Goal: Communication & Community: Answer question/provide support

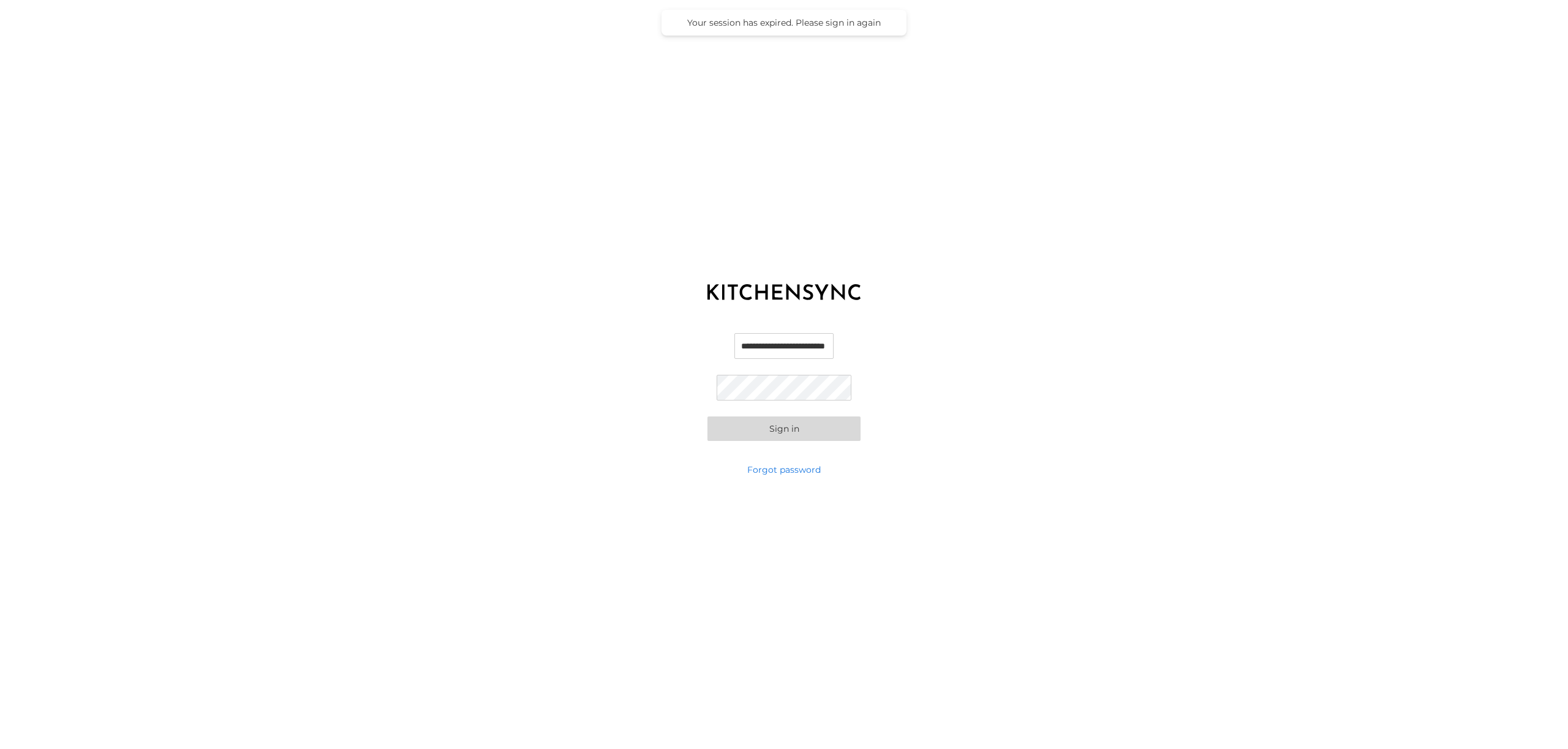
click at [808, 432] on button "Sign in" at bounding box center [784, 429] width 153 height 25
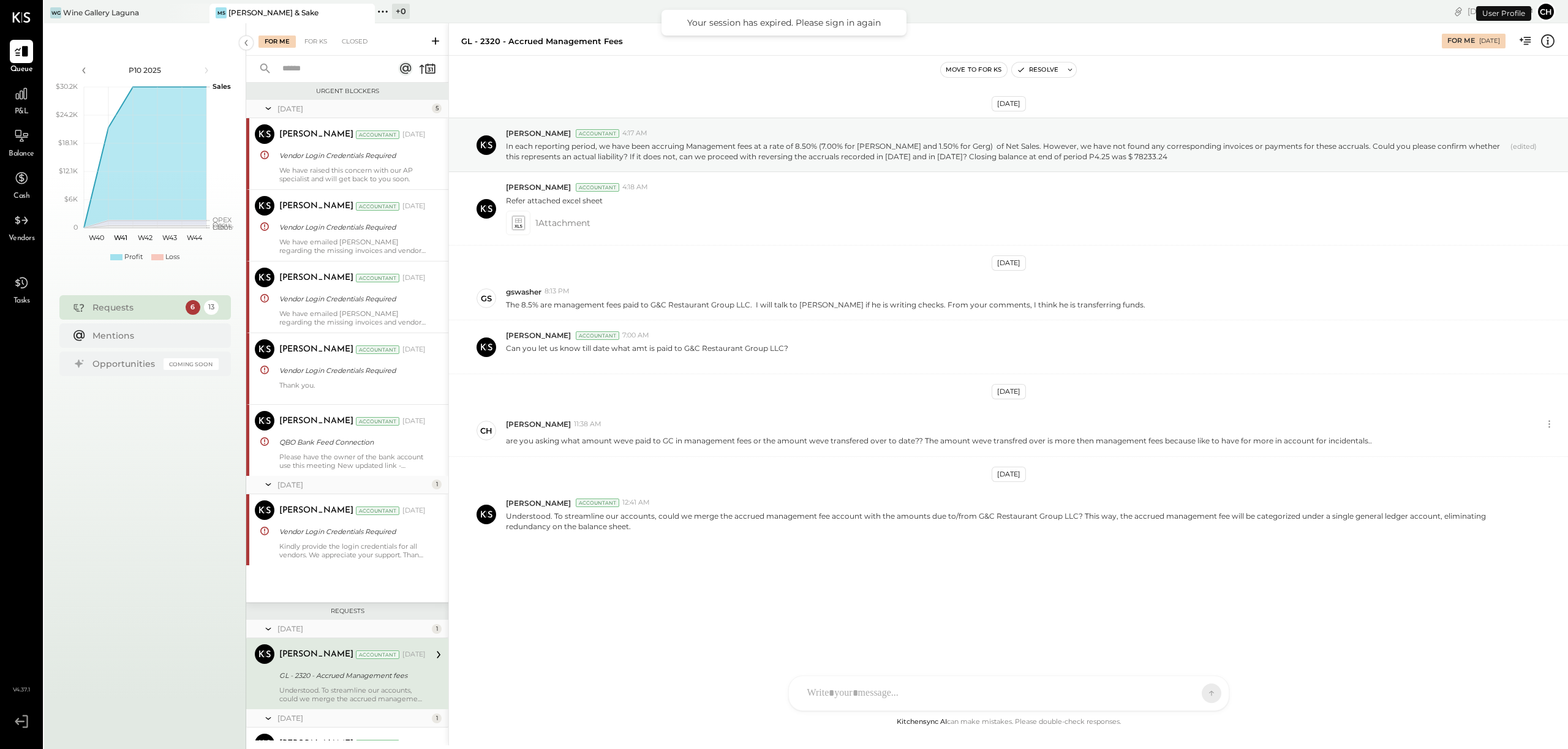
scroll to position [262, 0]
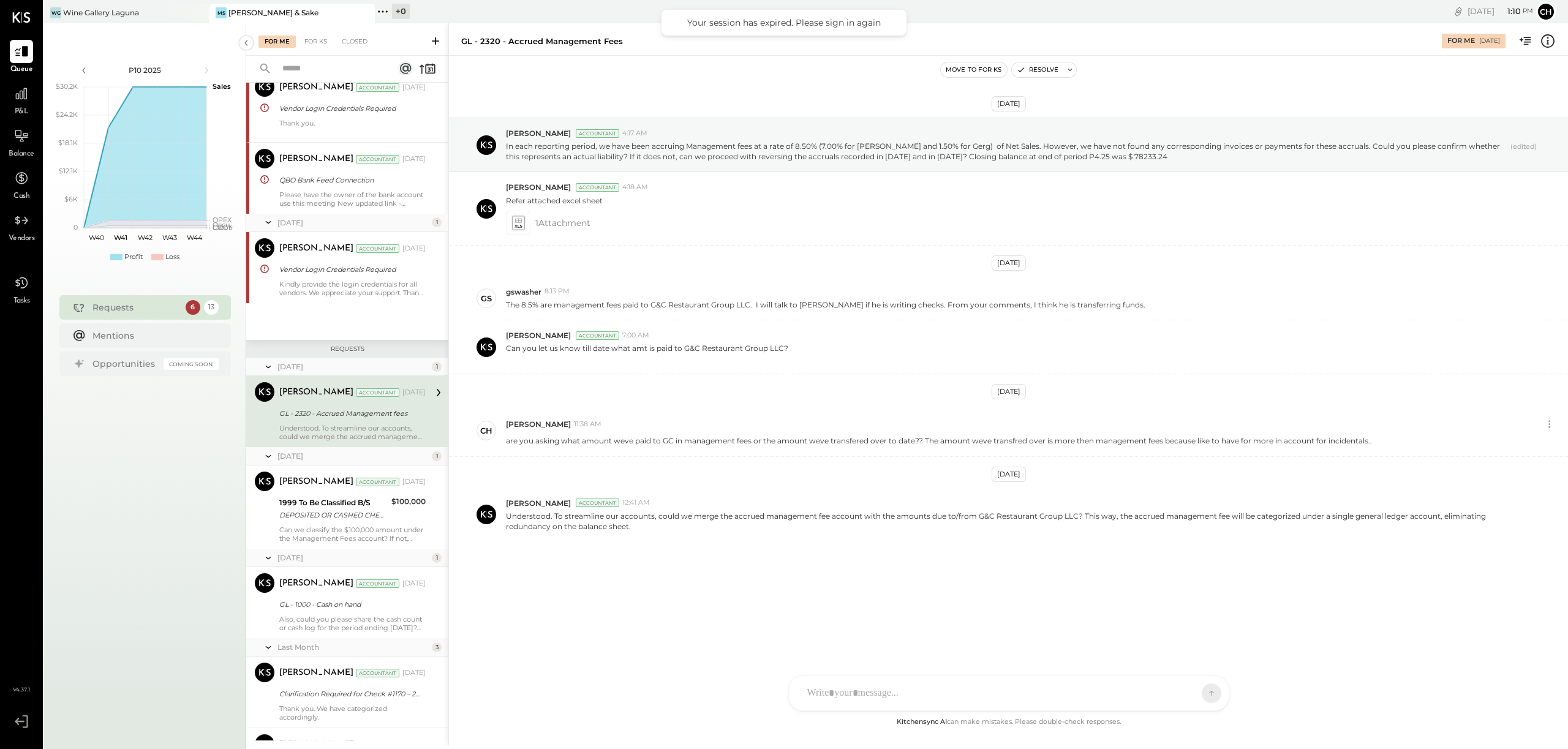
click at [308, 12] on div "MS [PERSON_NAME] & Sake" at bounding box center [283, 12] width 147 height 11
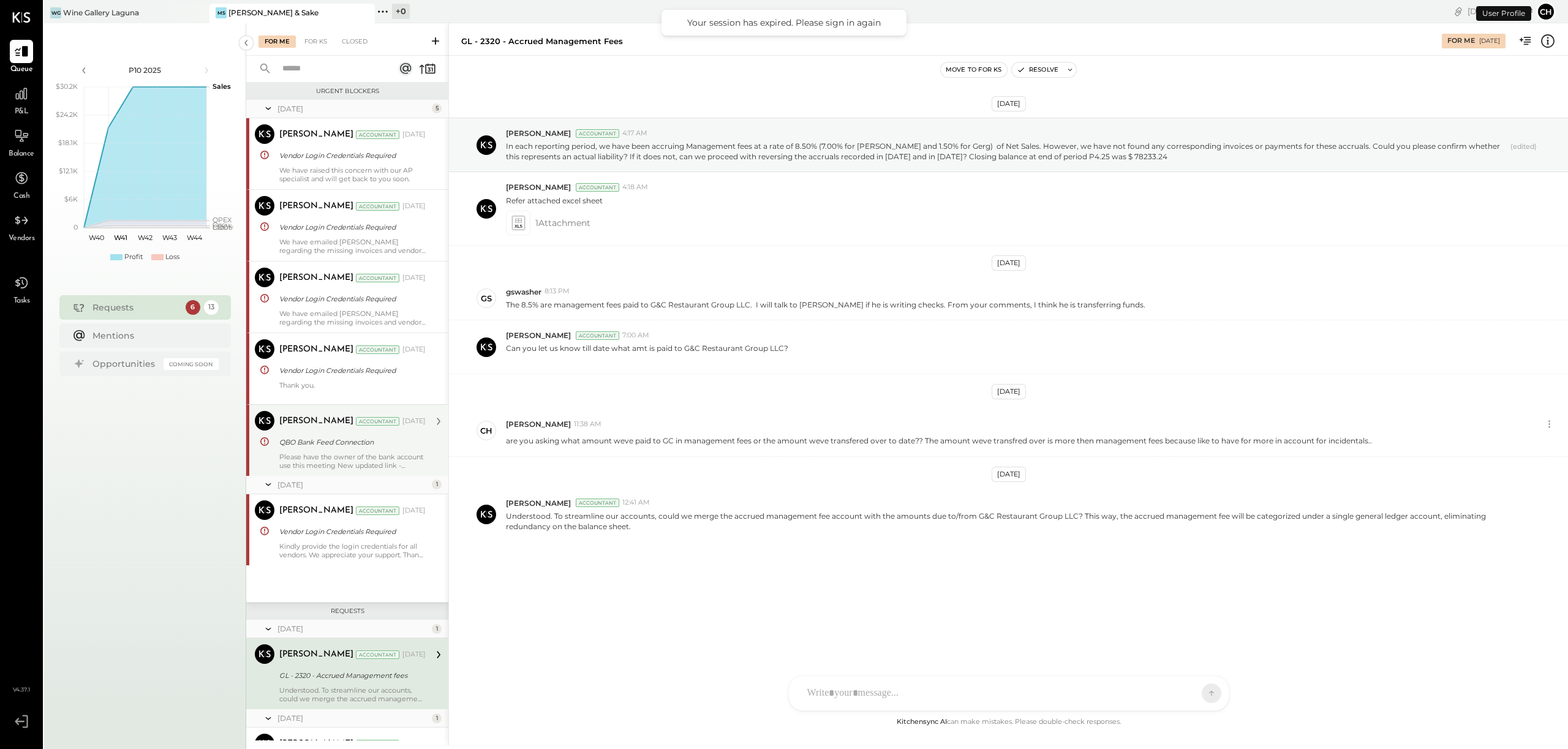
scroll to position [262, 0]
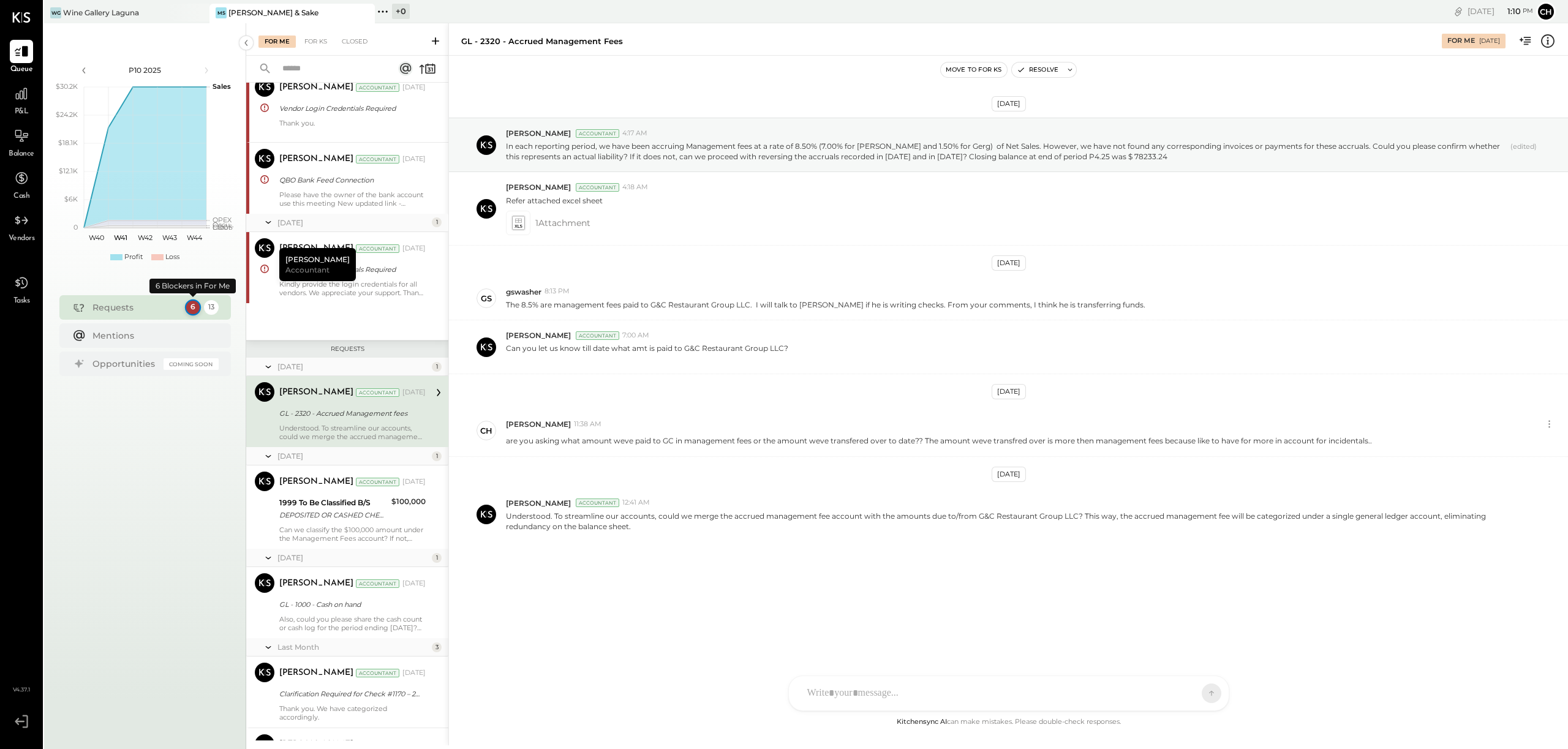
click at [189, 306] on div "6" at bounding box center [192, 307] width 16 height 16
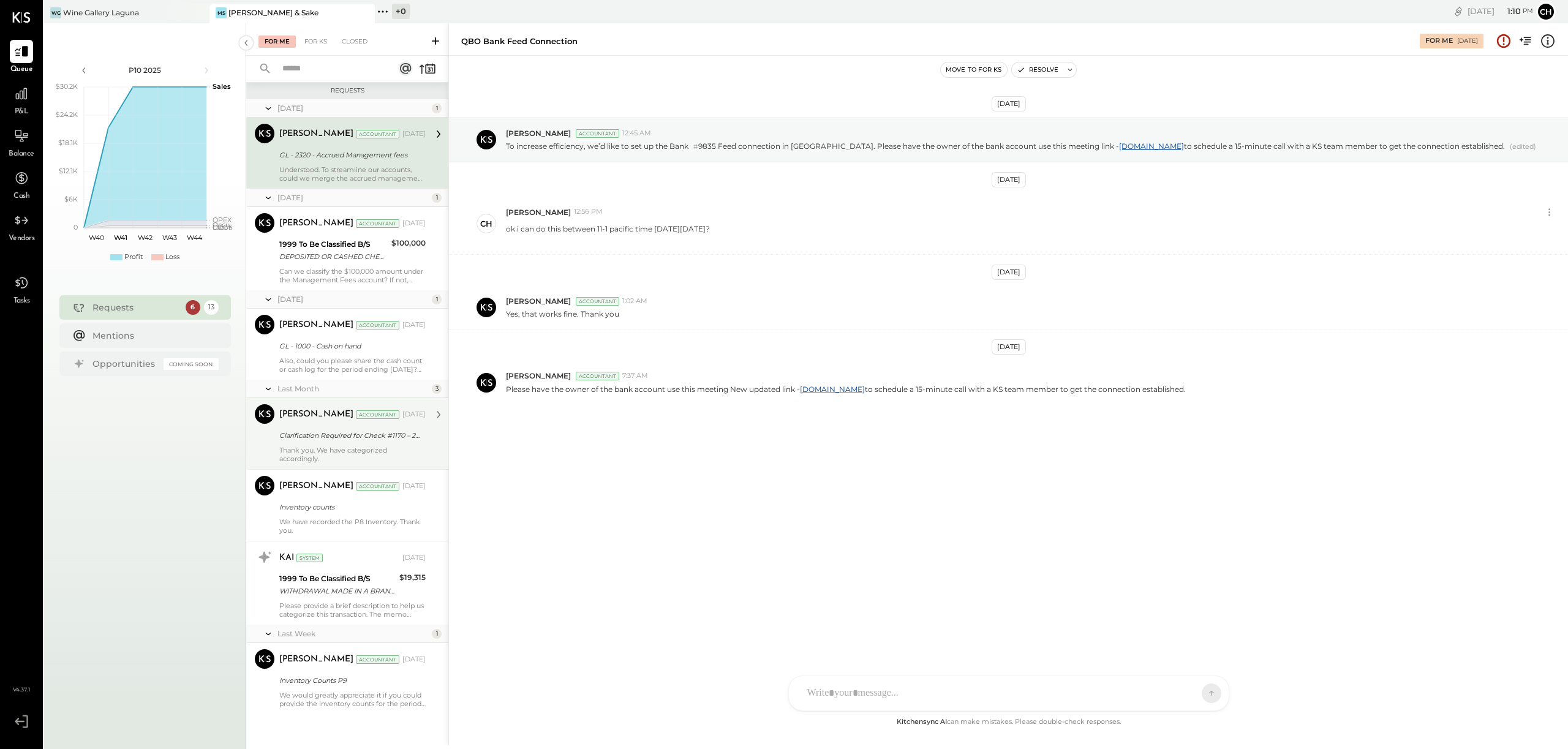
scroll to position [520, 0]
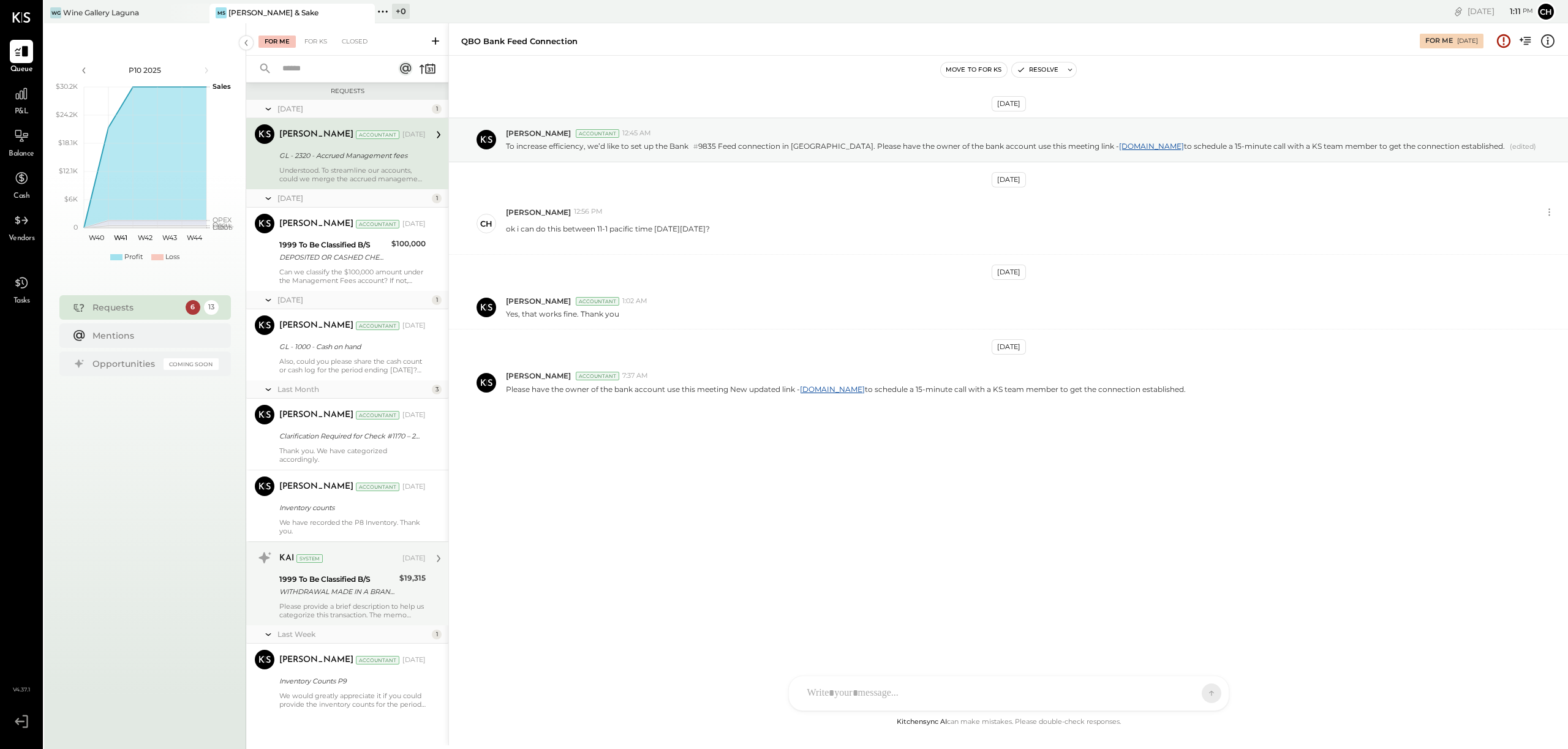
click at [400, 601] on div "KAI System [DATE] 1999 To Be Classified B/S WITHDRAWAL MADE IN A BRANCH/STORE $…" at bounding box center [352, 584] width 146 height 71
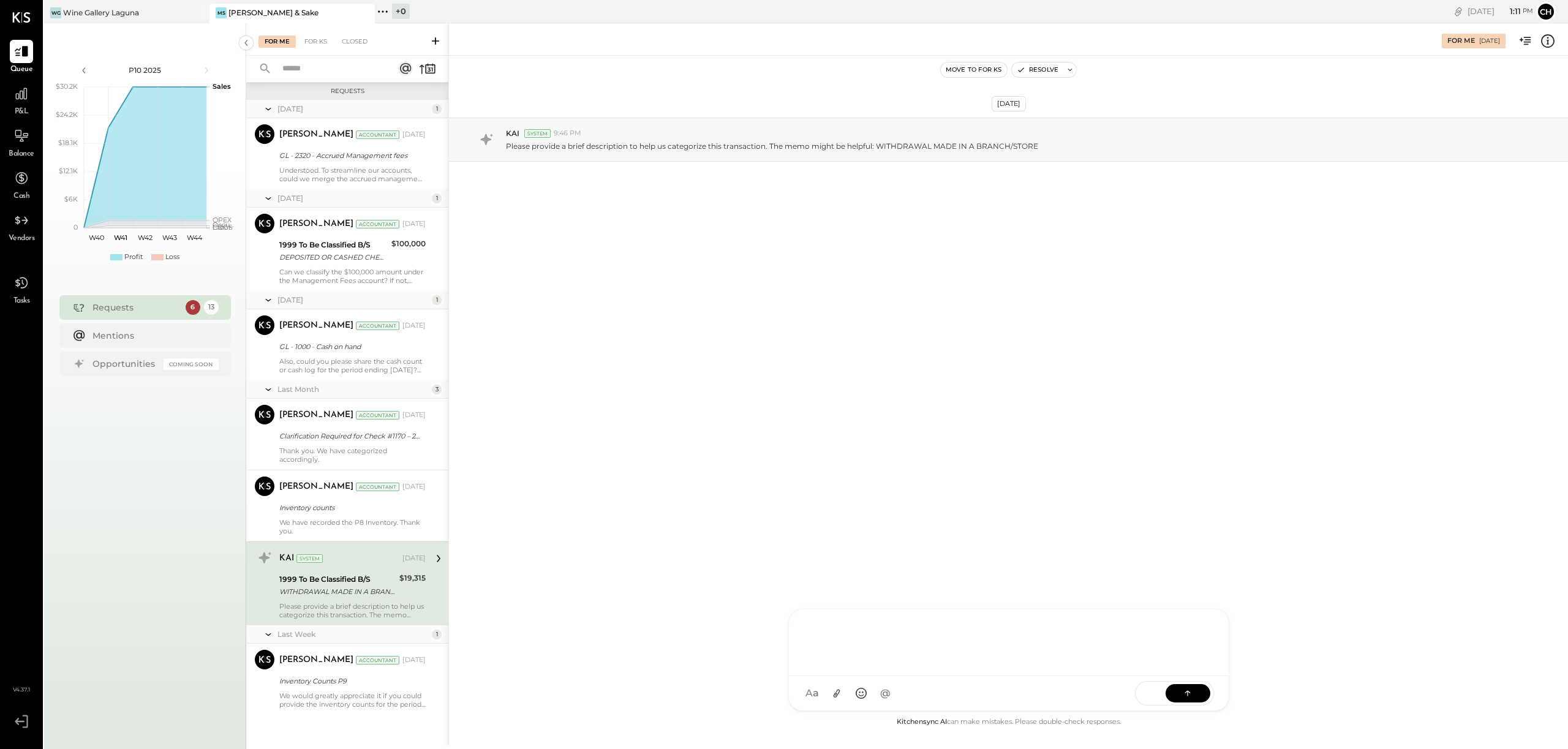
click at [848, 666] on div at bounding box center [1009, 641] width 415 height 49
click at [924, 630] on div "**********" at bounding box center [1009, 641] width 415 height 49
click at [1192, 693] on icon at bounding box center [1187, 692] width 12 height 12
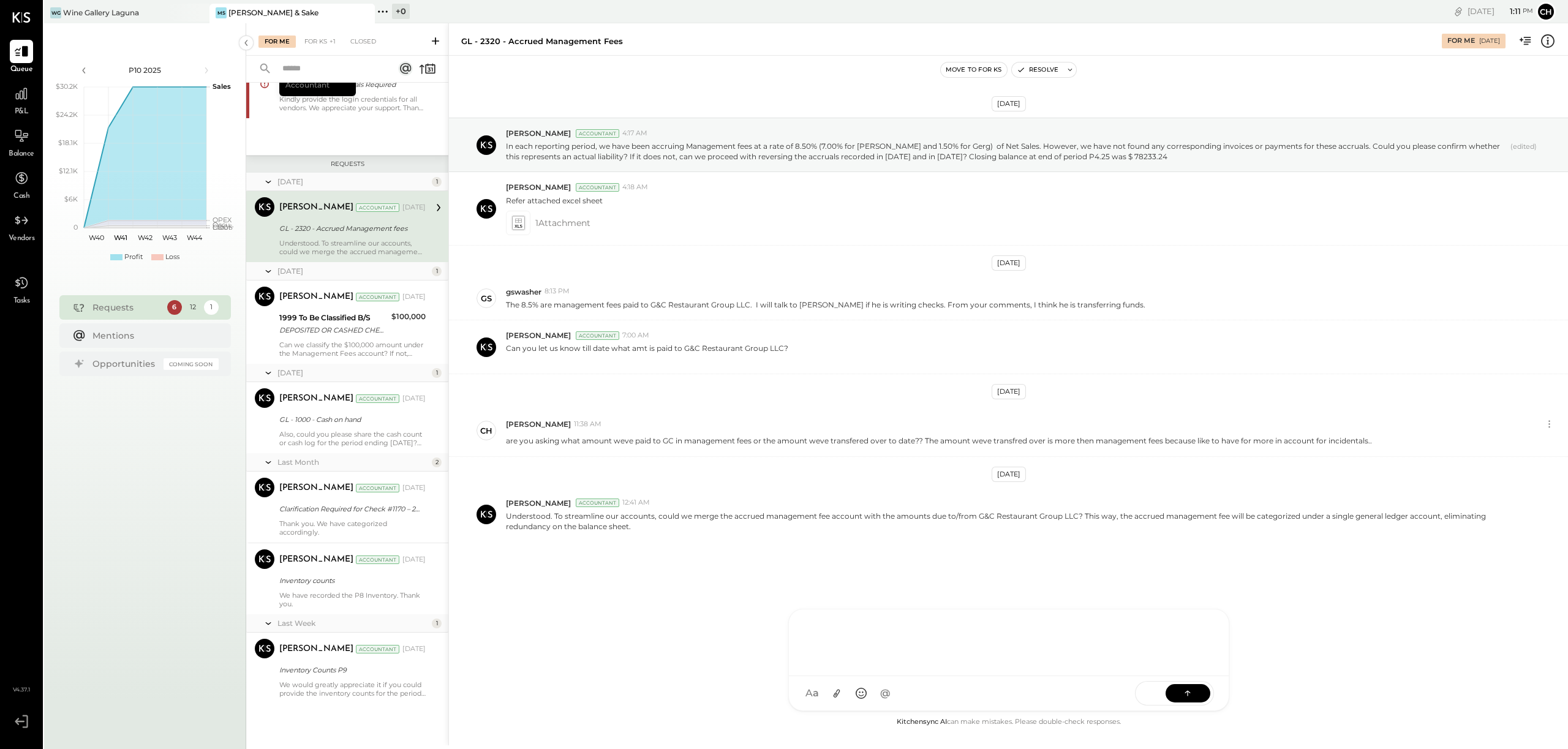
scroll to position [262, 0]
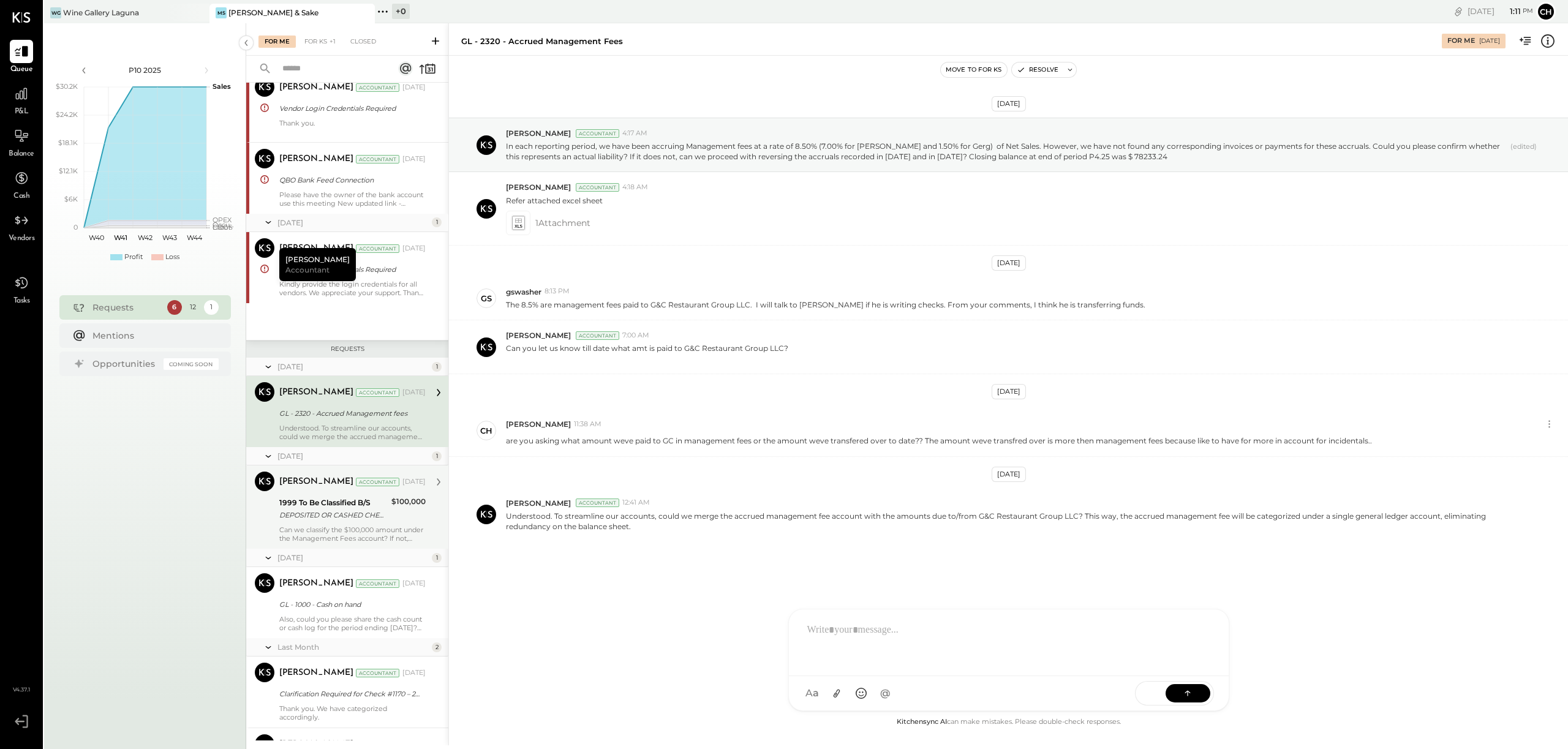
click at [352, 517] on div "DEPOSITED OR CASHED CHECK # 1149_ Management Bonus" at bounding box center [333, 515] width 108 height 12
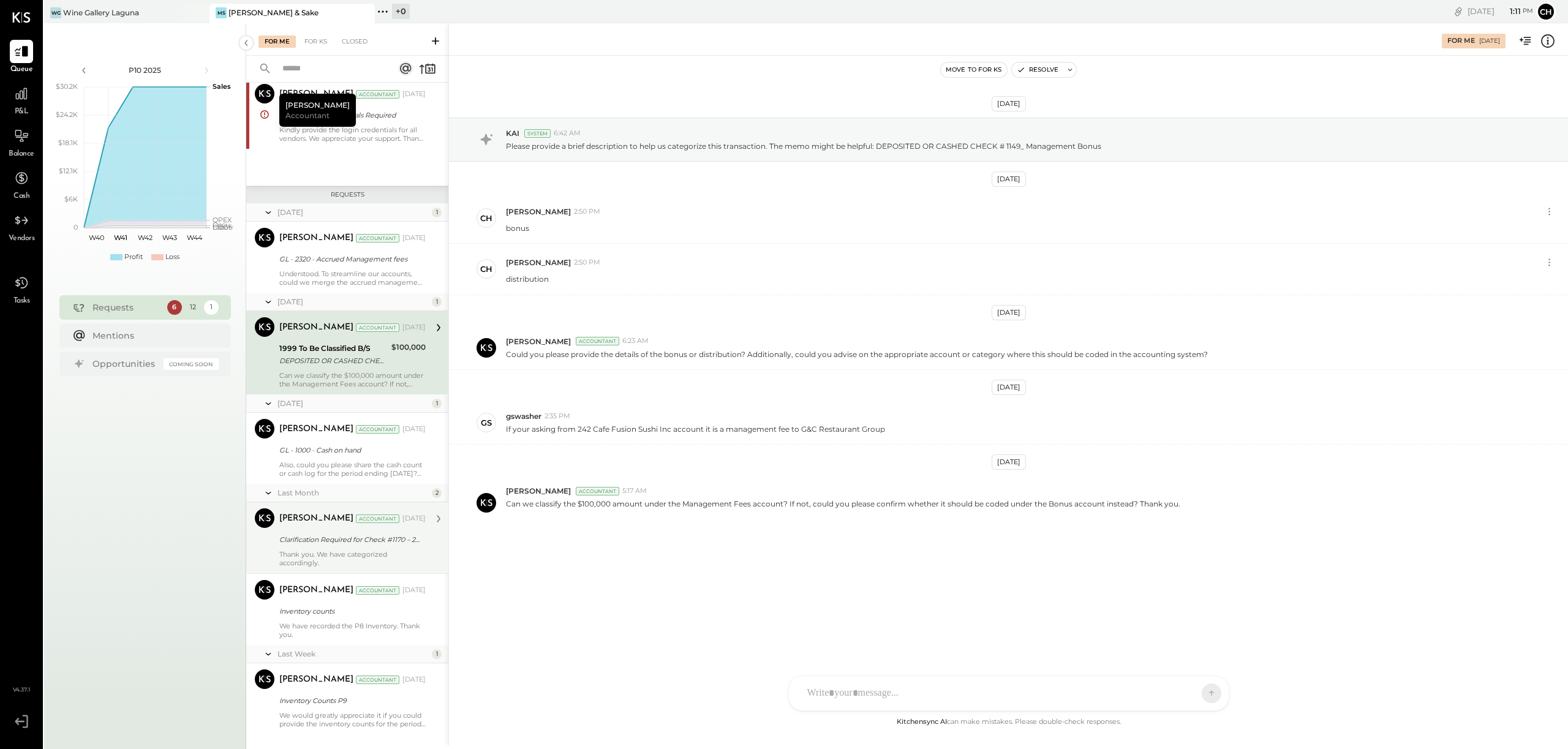
scroll to position [447, 0]
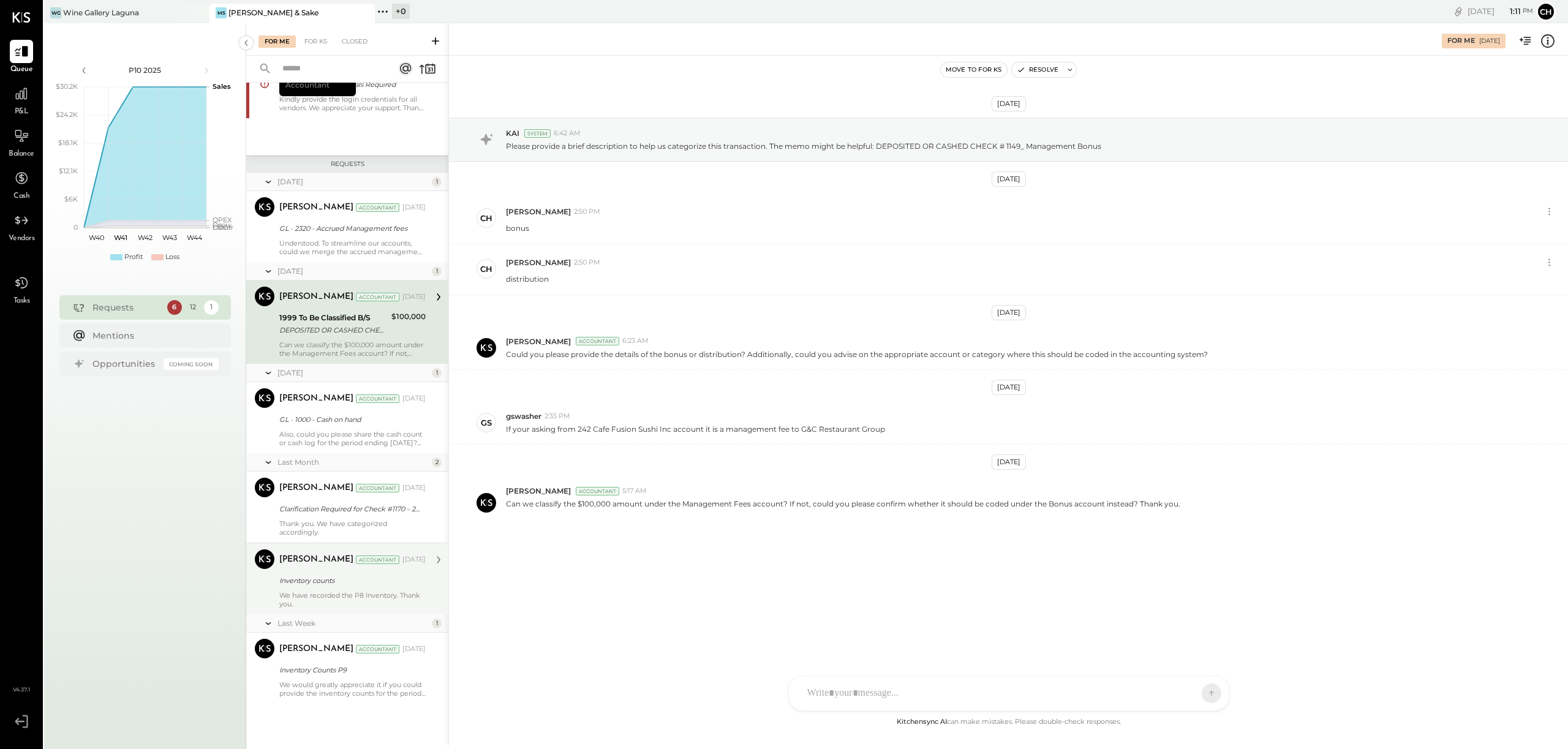
click at [318, 595] on div "We have recorded the P8 Inventory. Thank you." at bounding box center [352, 600] width 146 height 17
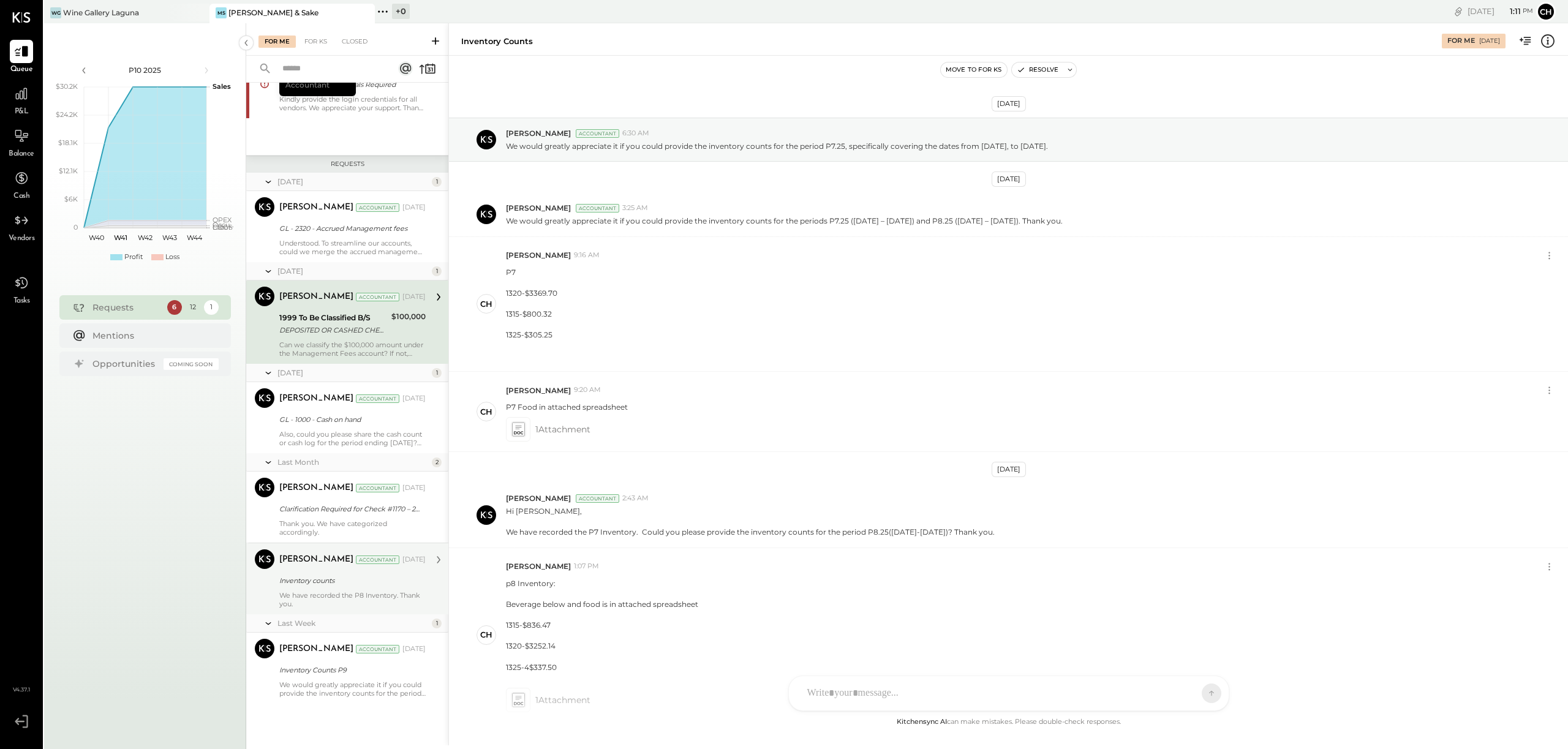
scroll to position [175, 0]
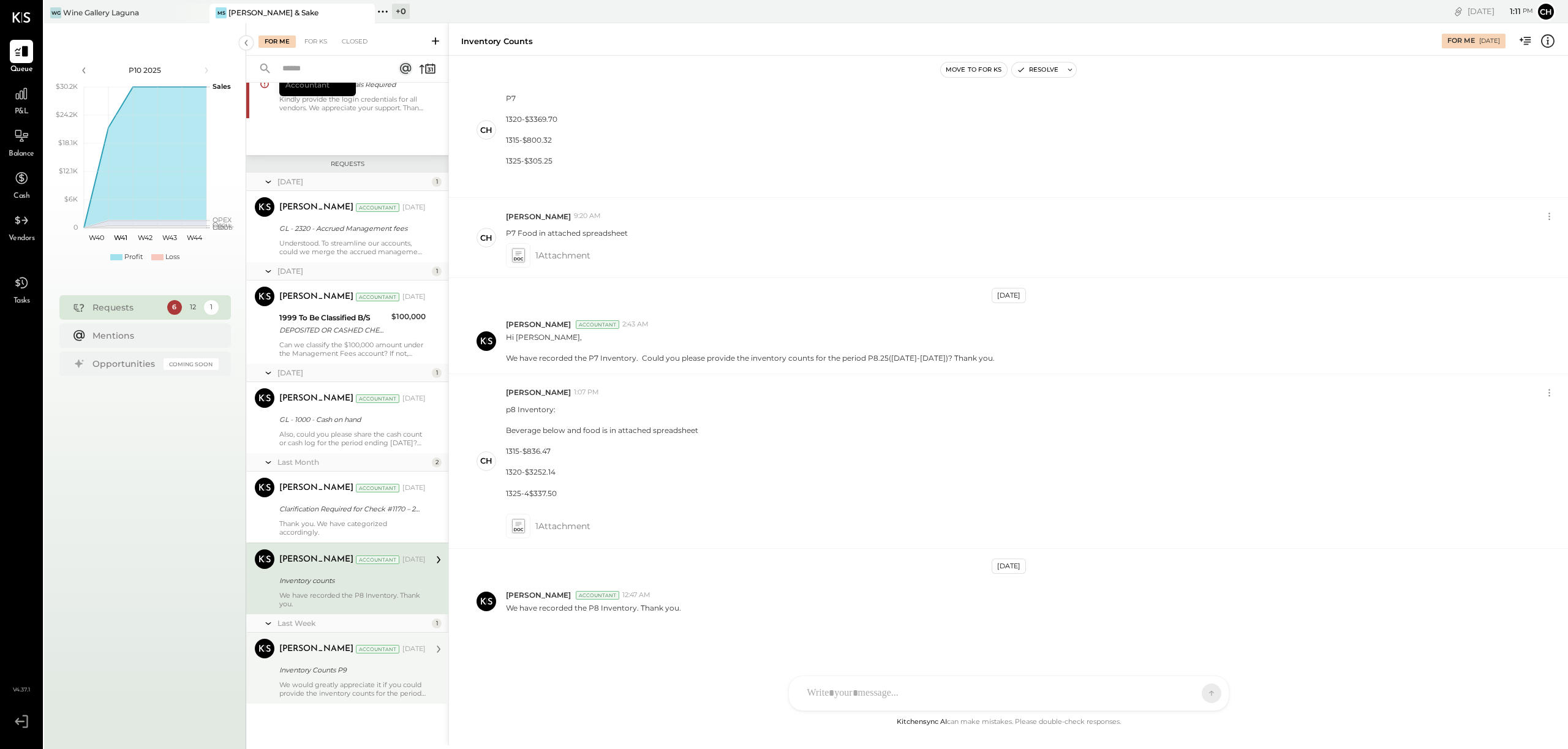
click at [337, 674] on div "Inventory Counts P9" at bounding box center [351, 670] width 143 height 12
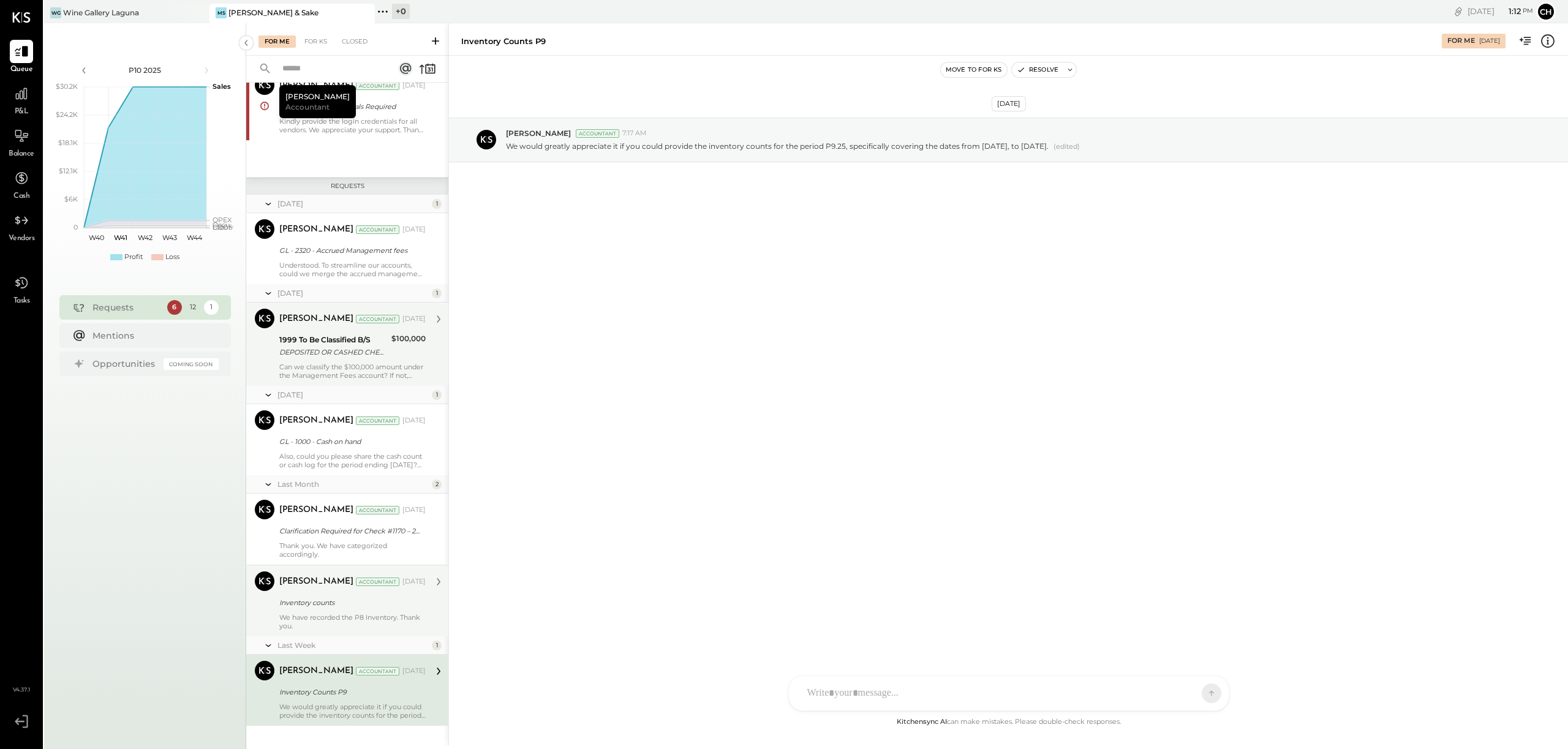
scroll to position [447, 0]
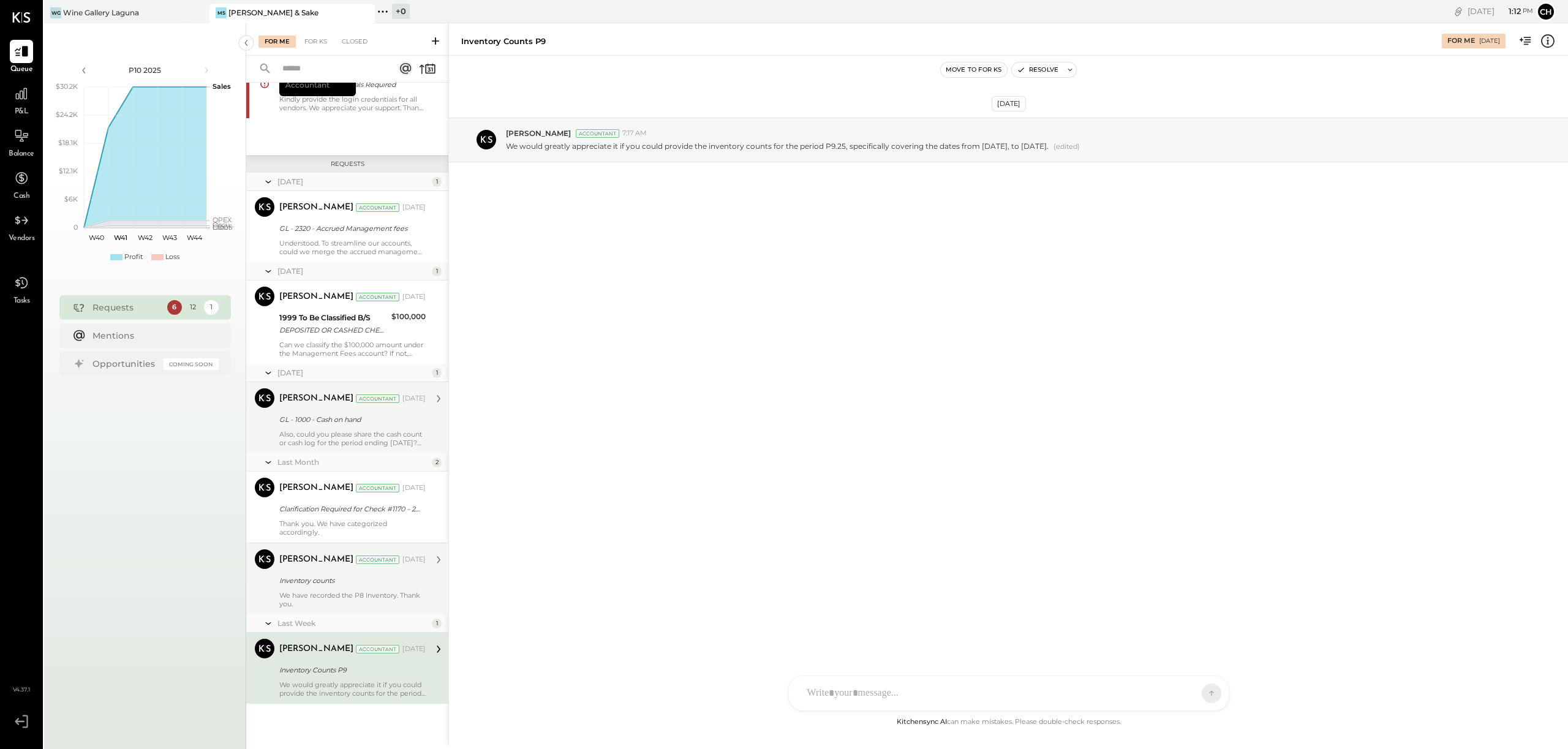
click at [357, 434] on div "Also, could you please share the cash count or cash log for the period ending […" at bounding box center [352, 439] width 146 height 17
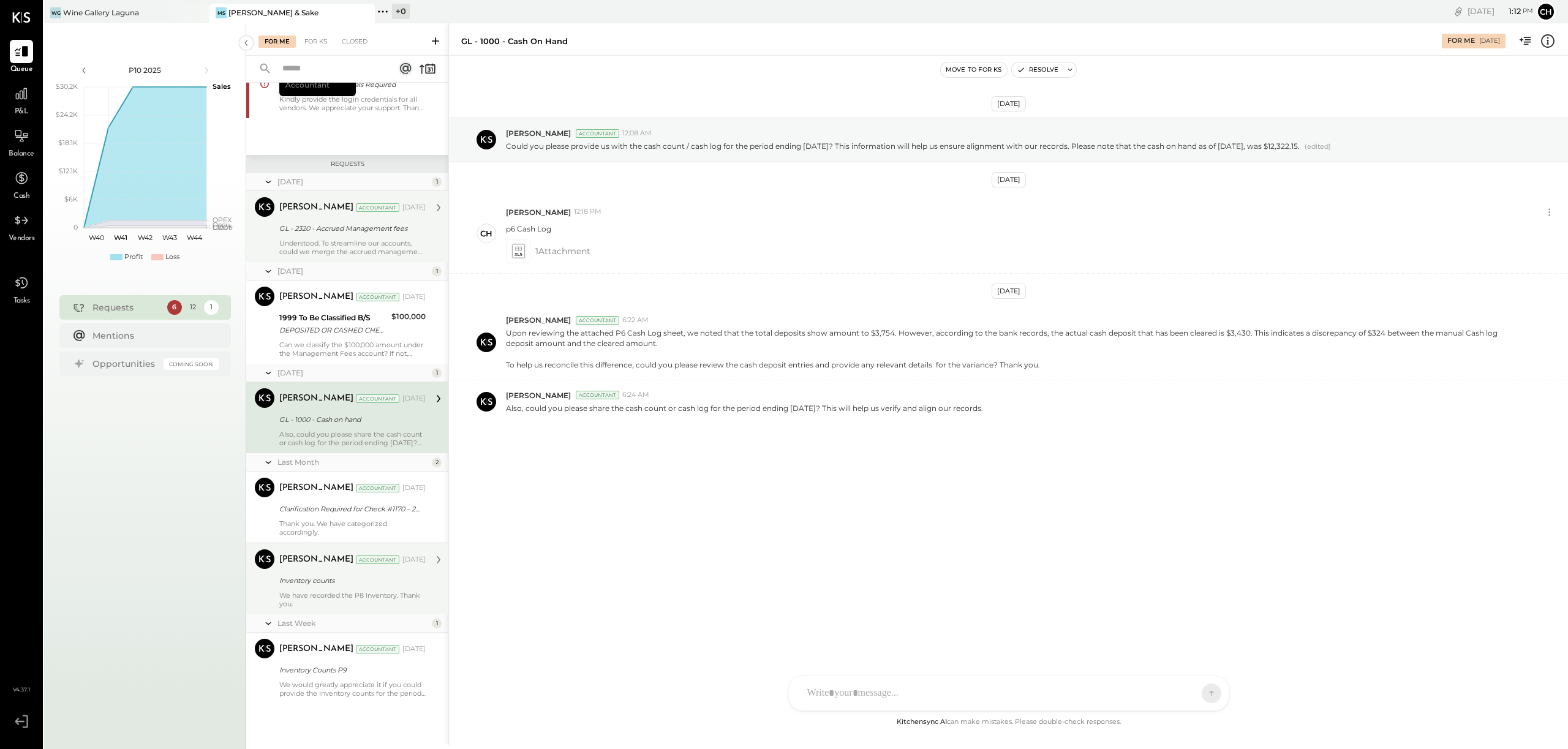
click at [437, 205] on icon at bounding box center [438, 207] width 4 height 7
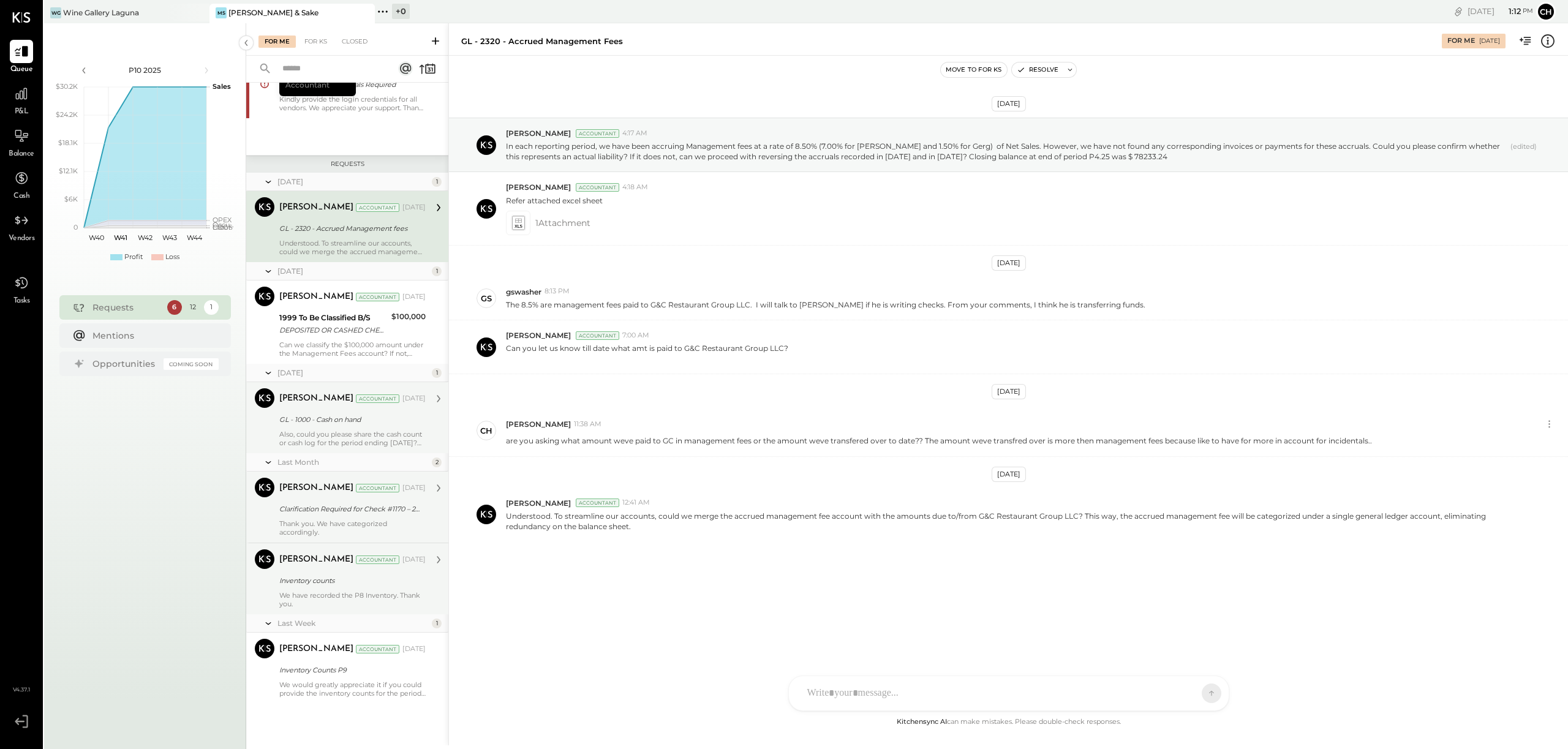
click at [327, 520] on div "Thank you. We have categorized accordingly." at bounding box center [352, 528] width 146 height 17
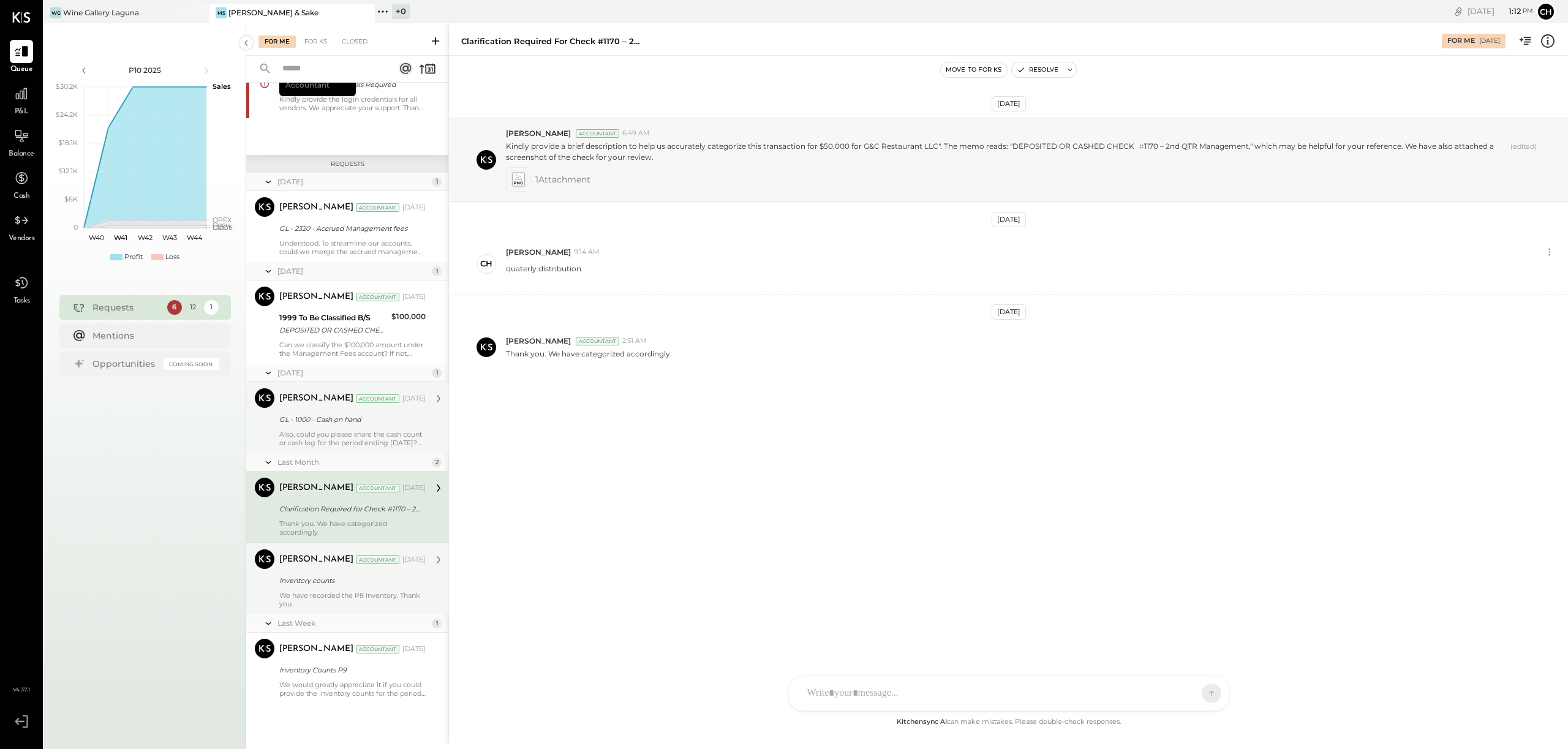
click at [342, 567] on div "[PERSON_NAME] Accountant [DATE]" at bounding box center [352, 560] width 146 height 17
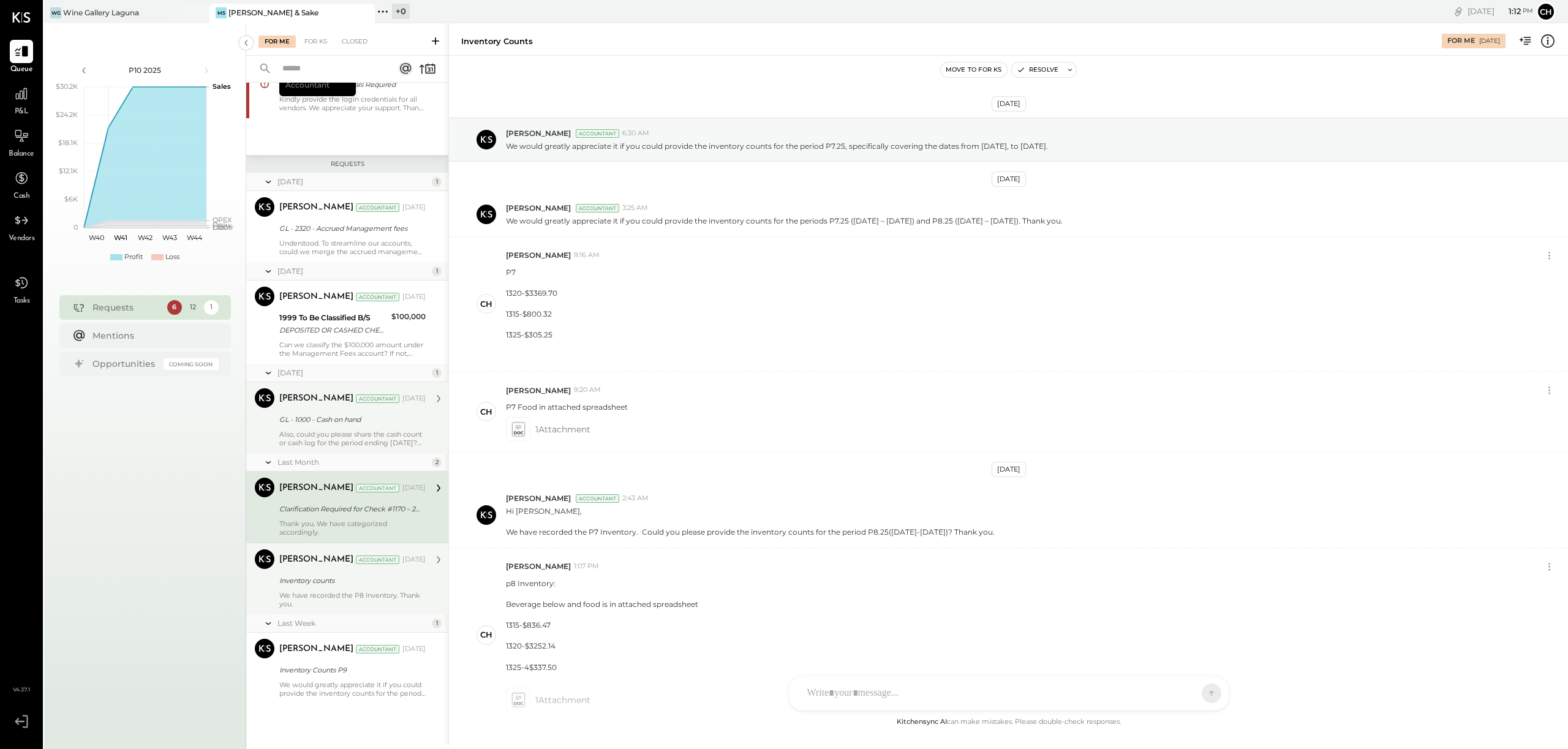
scroll to position [175, 0]
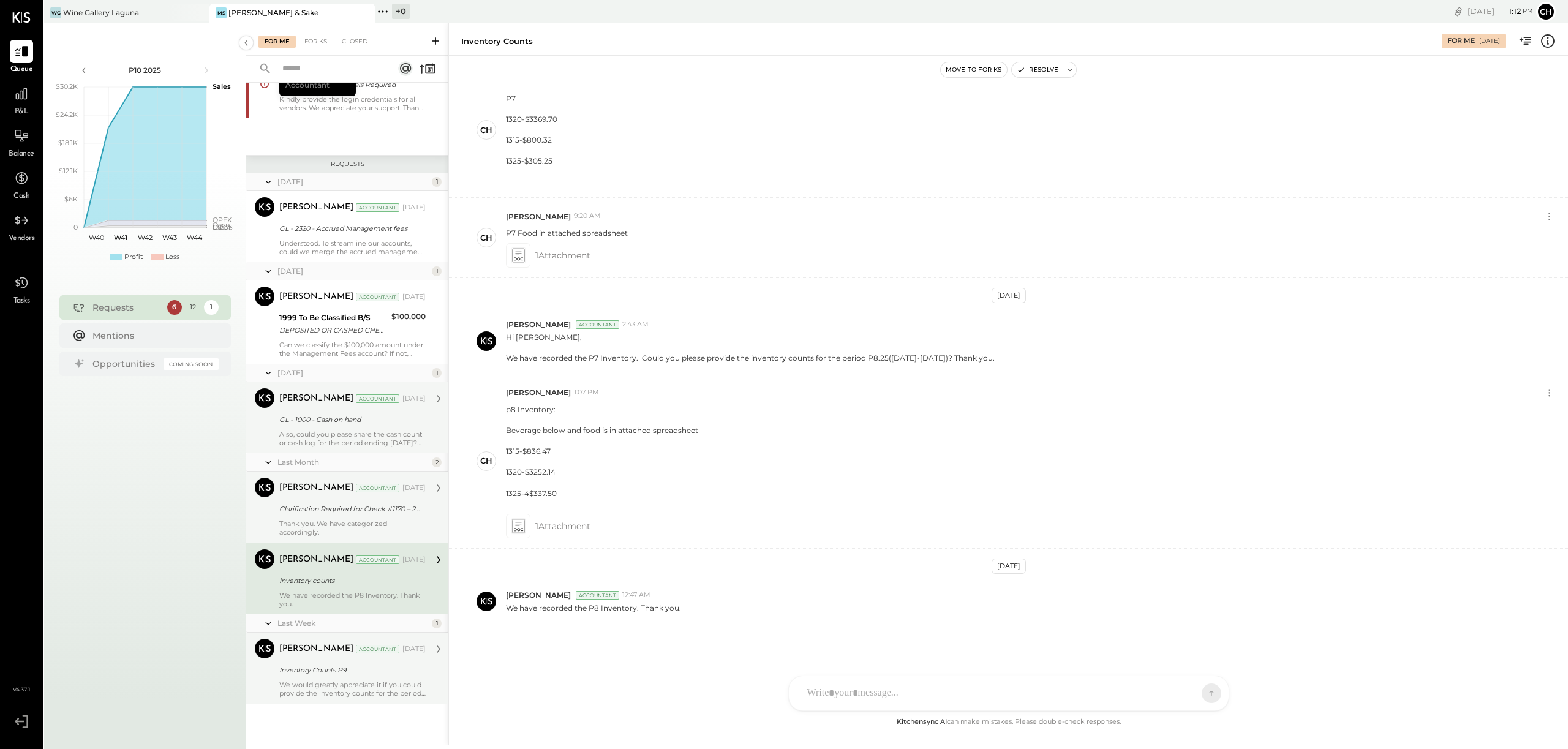
click at [320, 669] on div "Inventory Counts P9" at bounding box center [351, 670] width 143 height 12
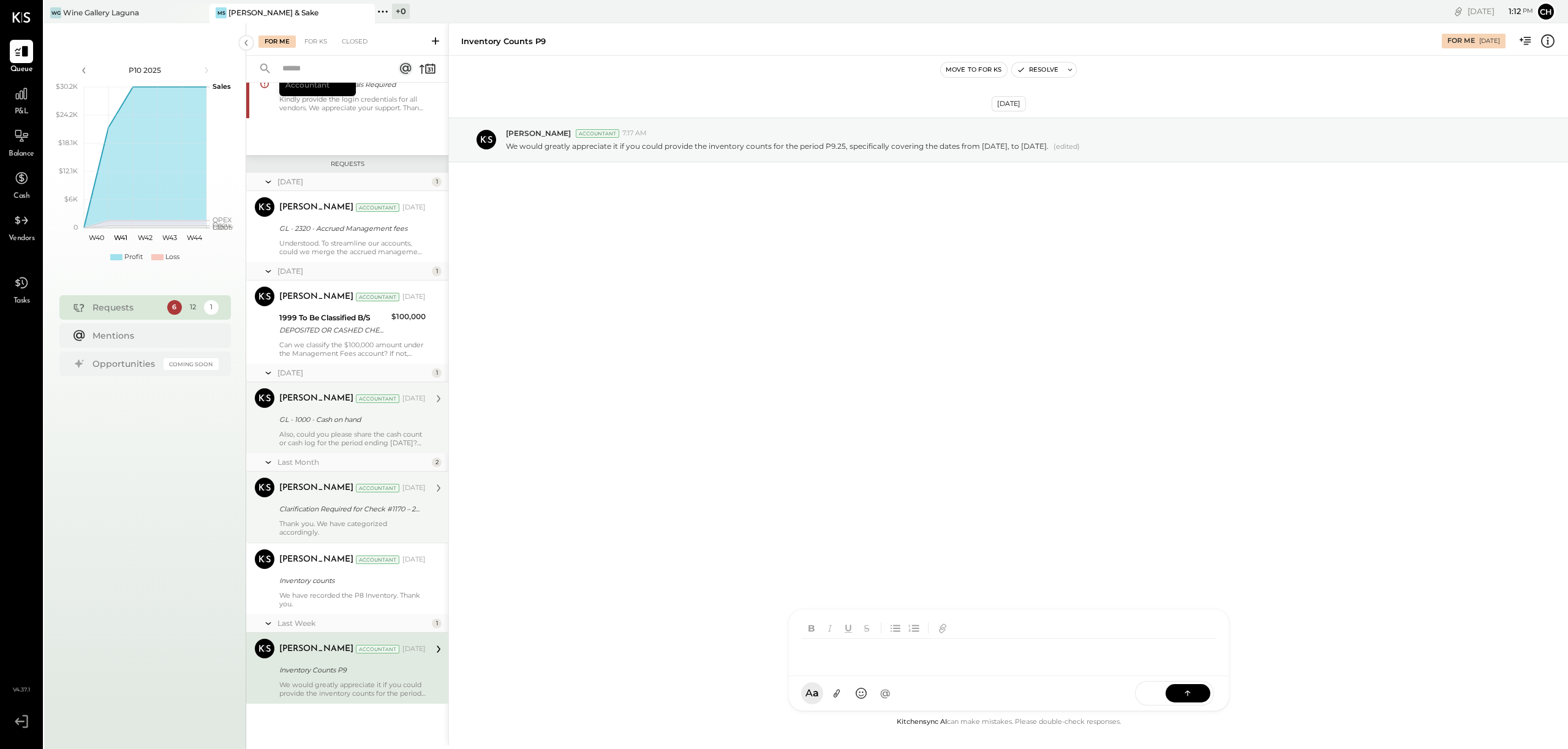
click at [886, 666] on div at bounding box center [998, 652] width 393 height 27
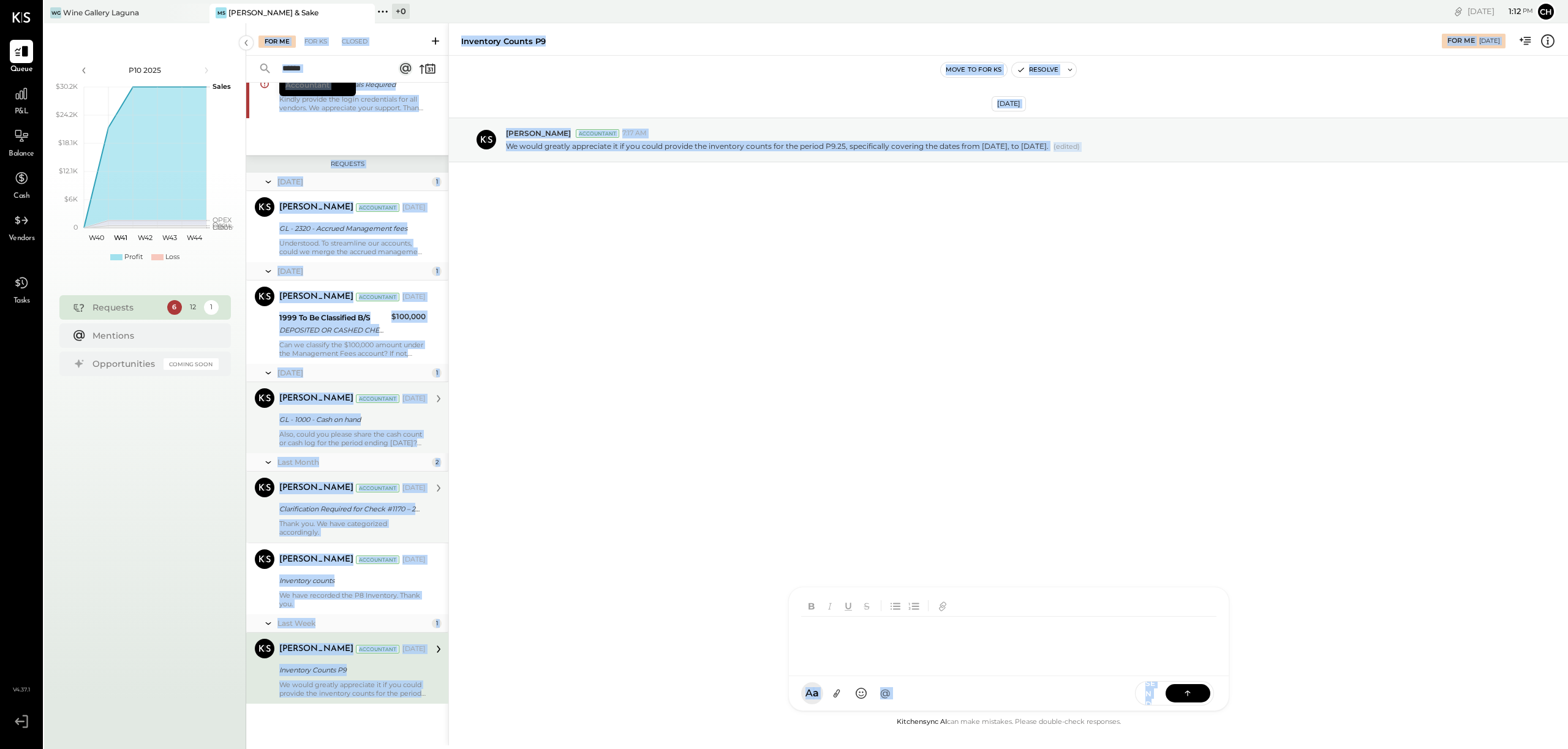
drag, startPoint x: 775, startPoint y: 558, endPoint x: 787, endPoint y: 558, distance: 12.0
click at [775, 558] on div "[DATE] [PERSON_NAME] Accountant 7:17 AM We would greatly appreciate it if you c…" at bounding box center [1008, 385] width 1119 height 659
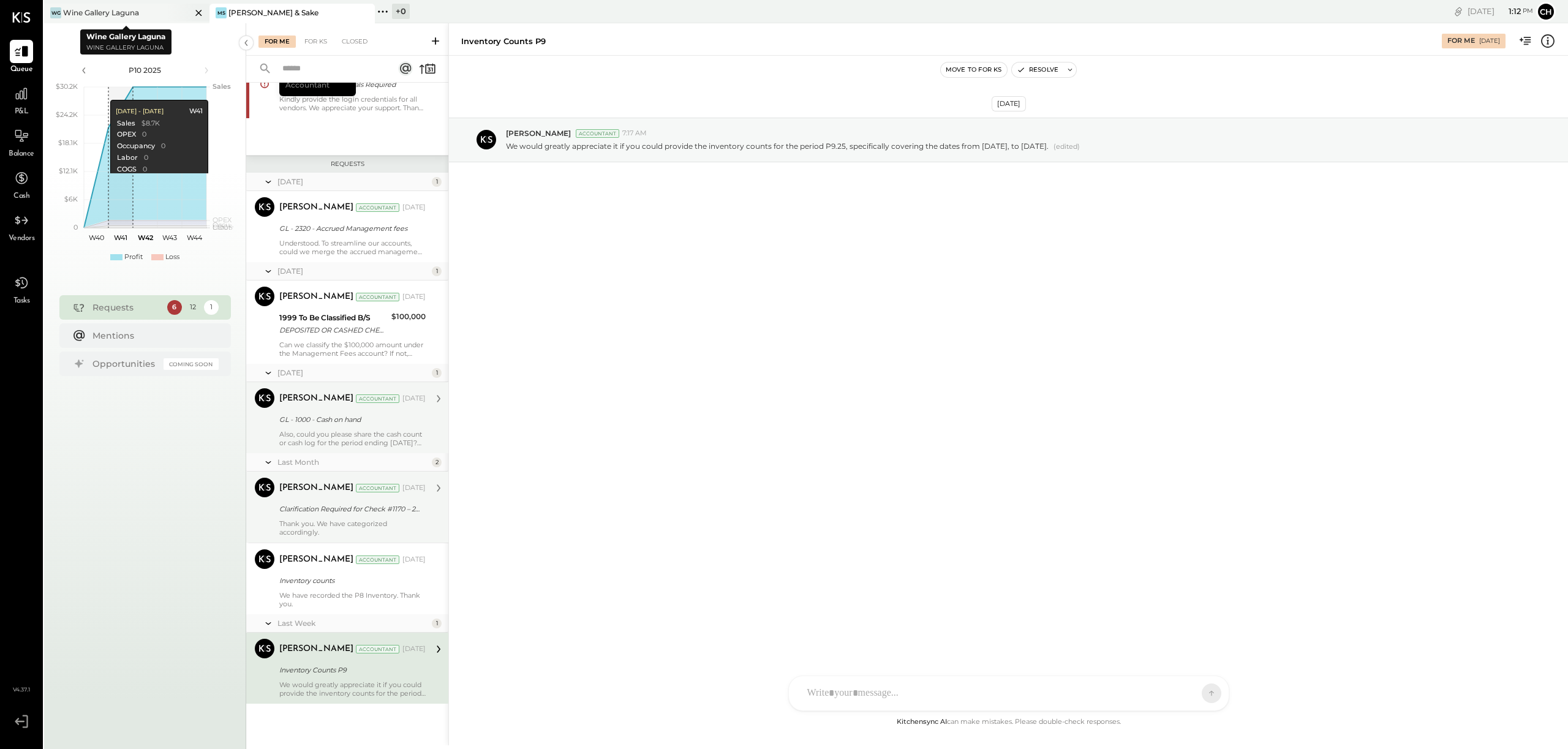
click at [132, 11] on div "Wine Gallery Laguna" at bounding box center [101, 12] width 76 height 10
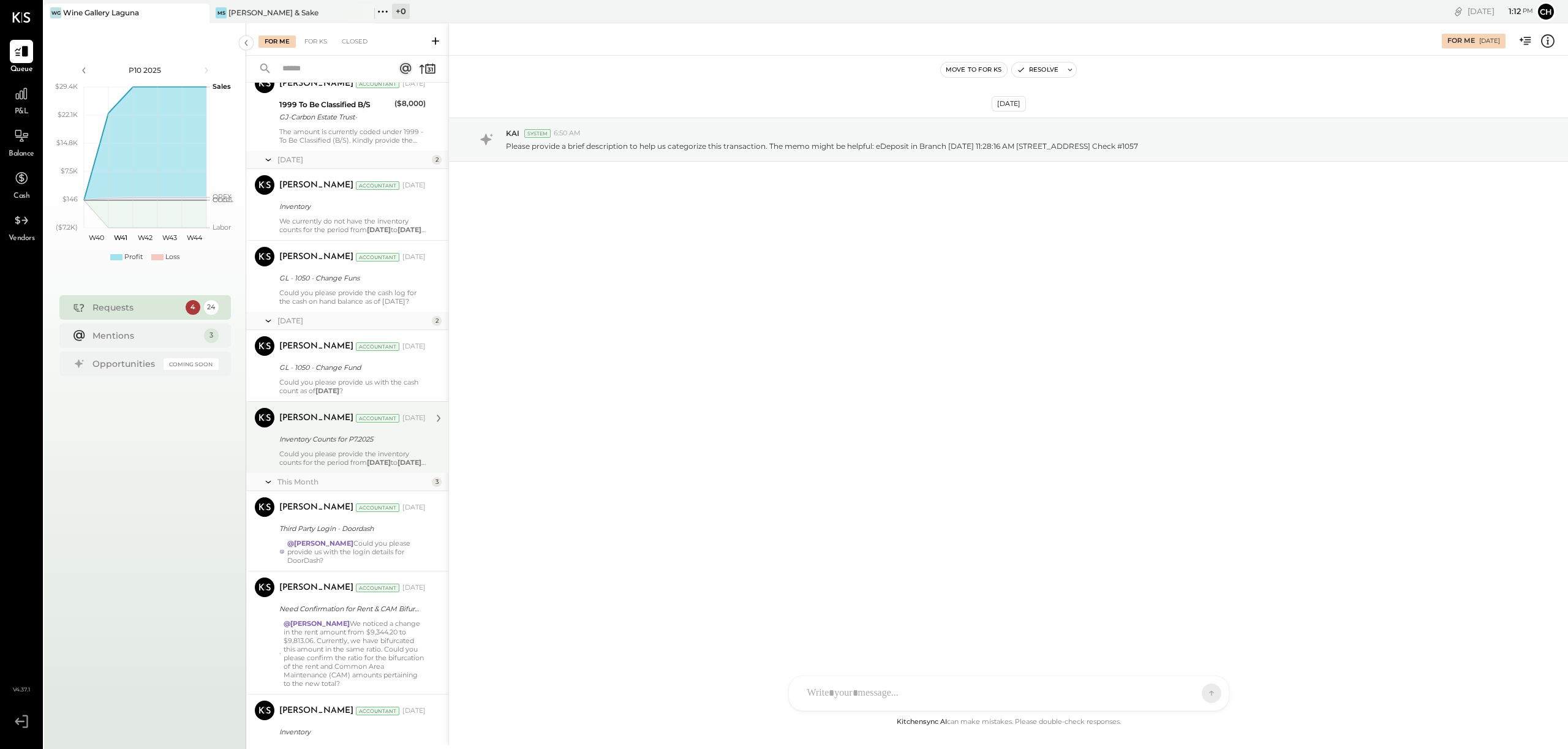
scroll to position [1412, 0]
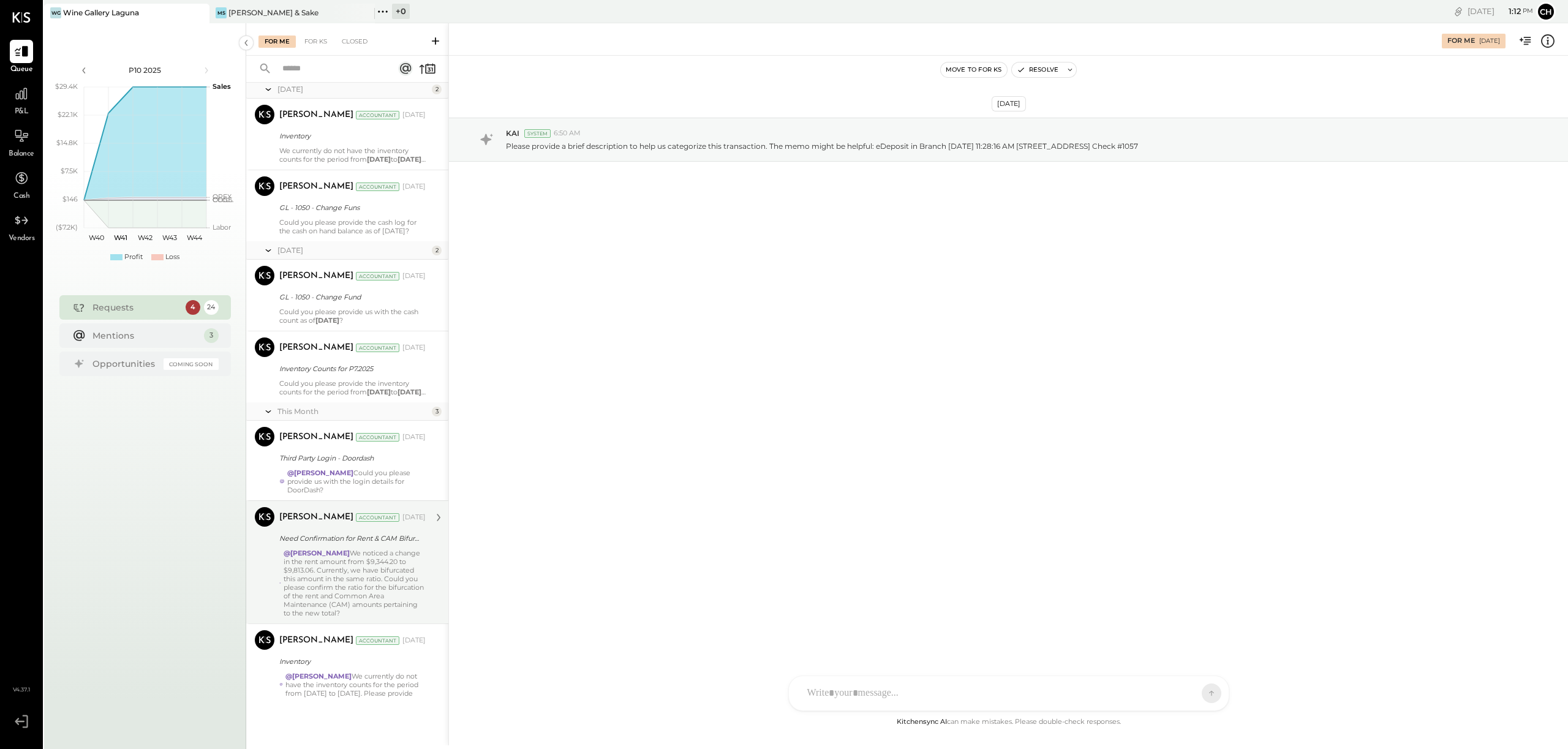
click at [384, 568] on div "@[PERSON_NAME] We noticed a change in the rent amount from $9,344.20 to $9,813.…" at bounding box center [355, 583] width 142 height 68
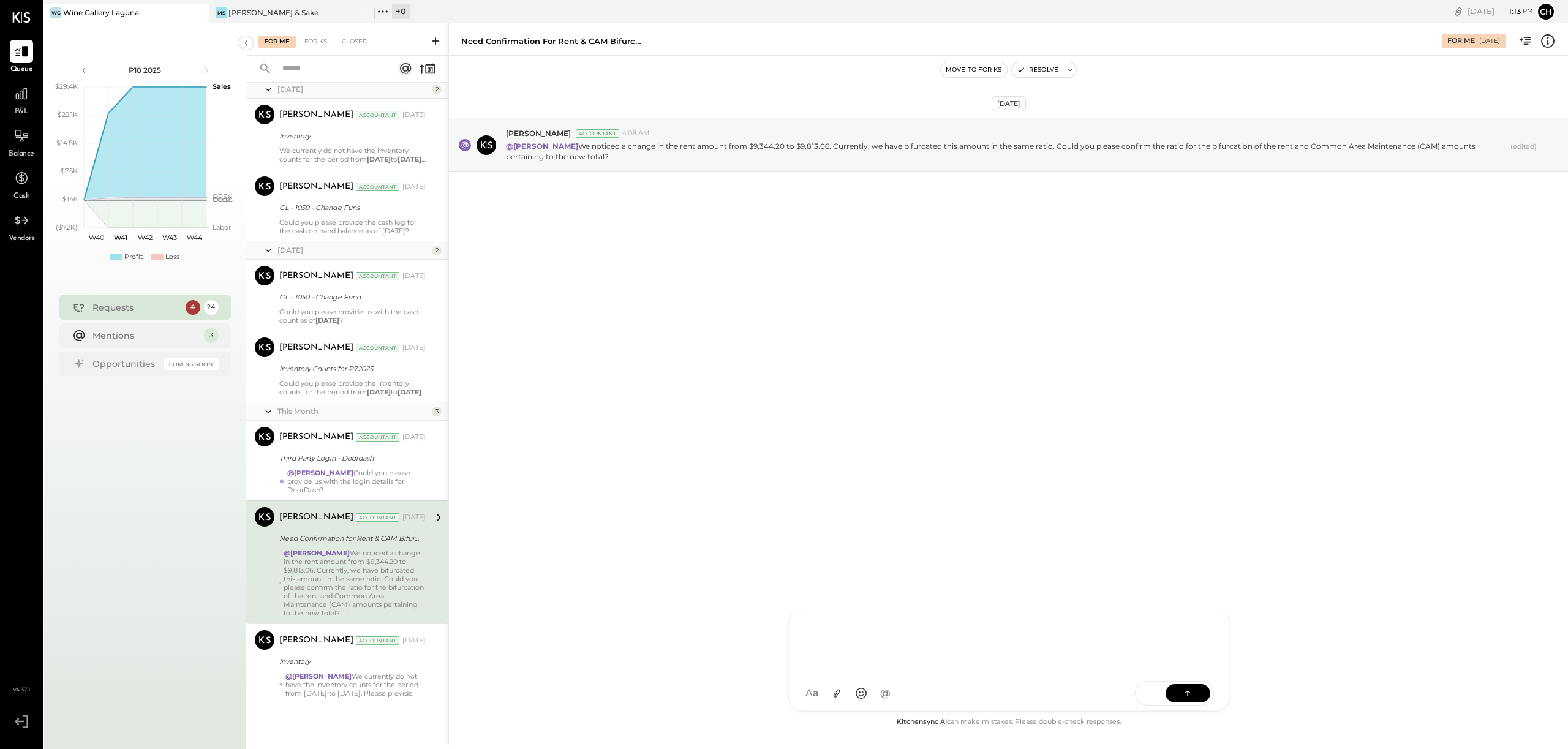
click at [844, 666] on div at bounding box center [1009, 641] width 415 height 49
click at [1197, 693] on button at bounding box center [1187, 692] width 44 height 18
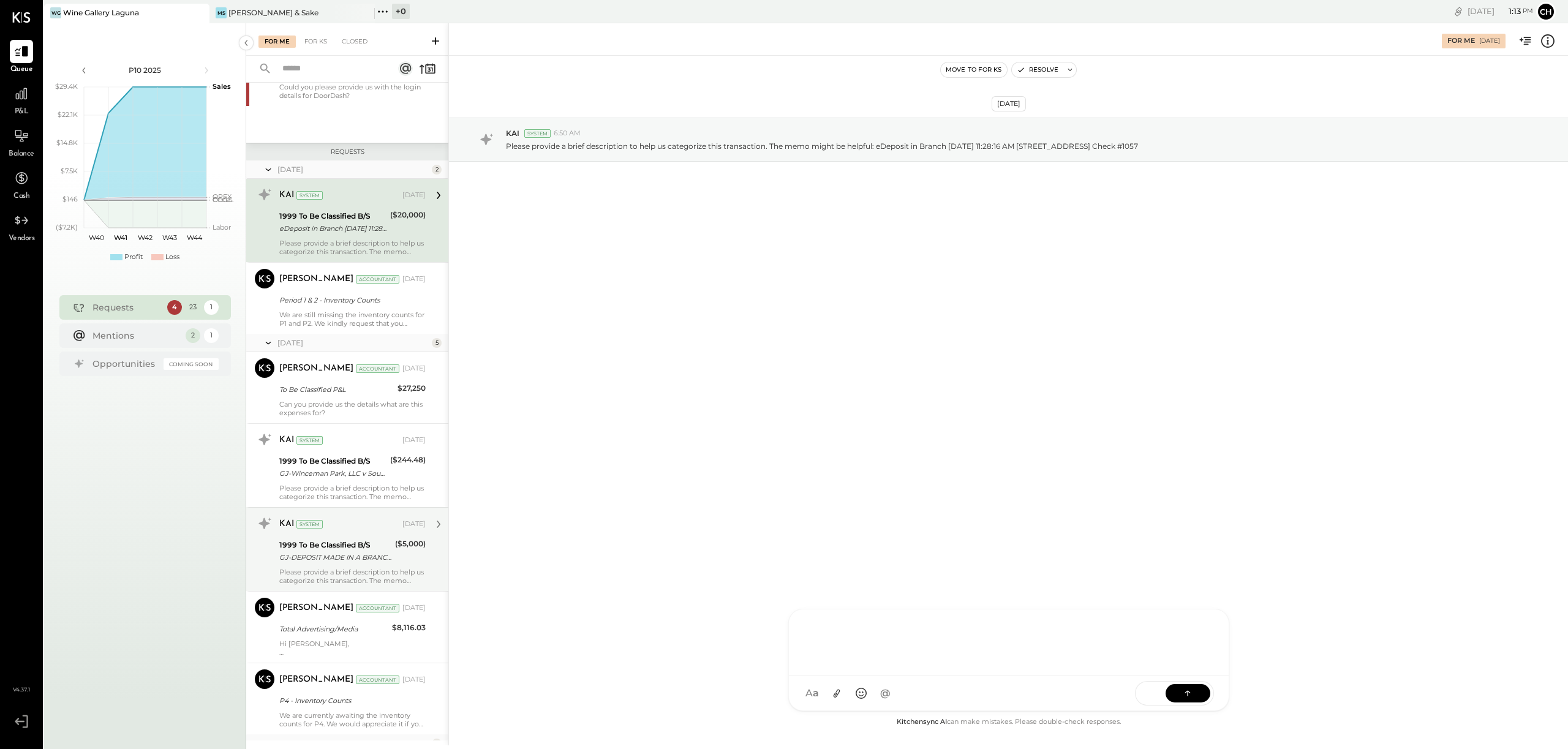
scroll to position [306, 0]
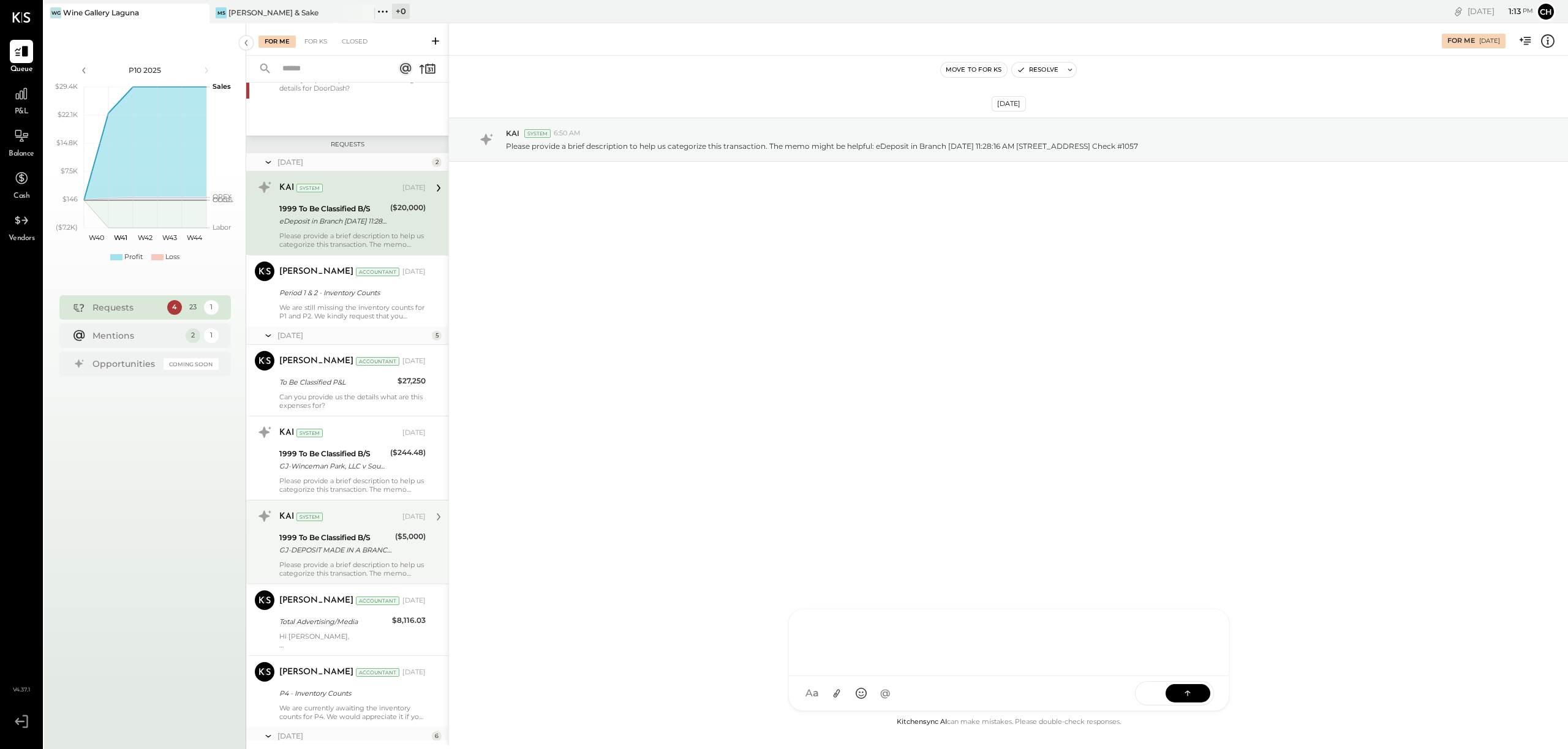
click at [373, 561] on div "Please provide a brief description to help us categorize this transaction. The …" at bounding box center [352, 569] width 146 height 17
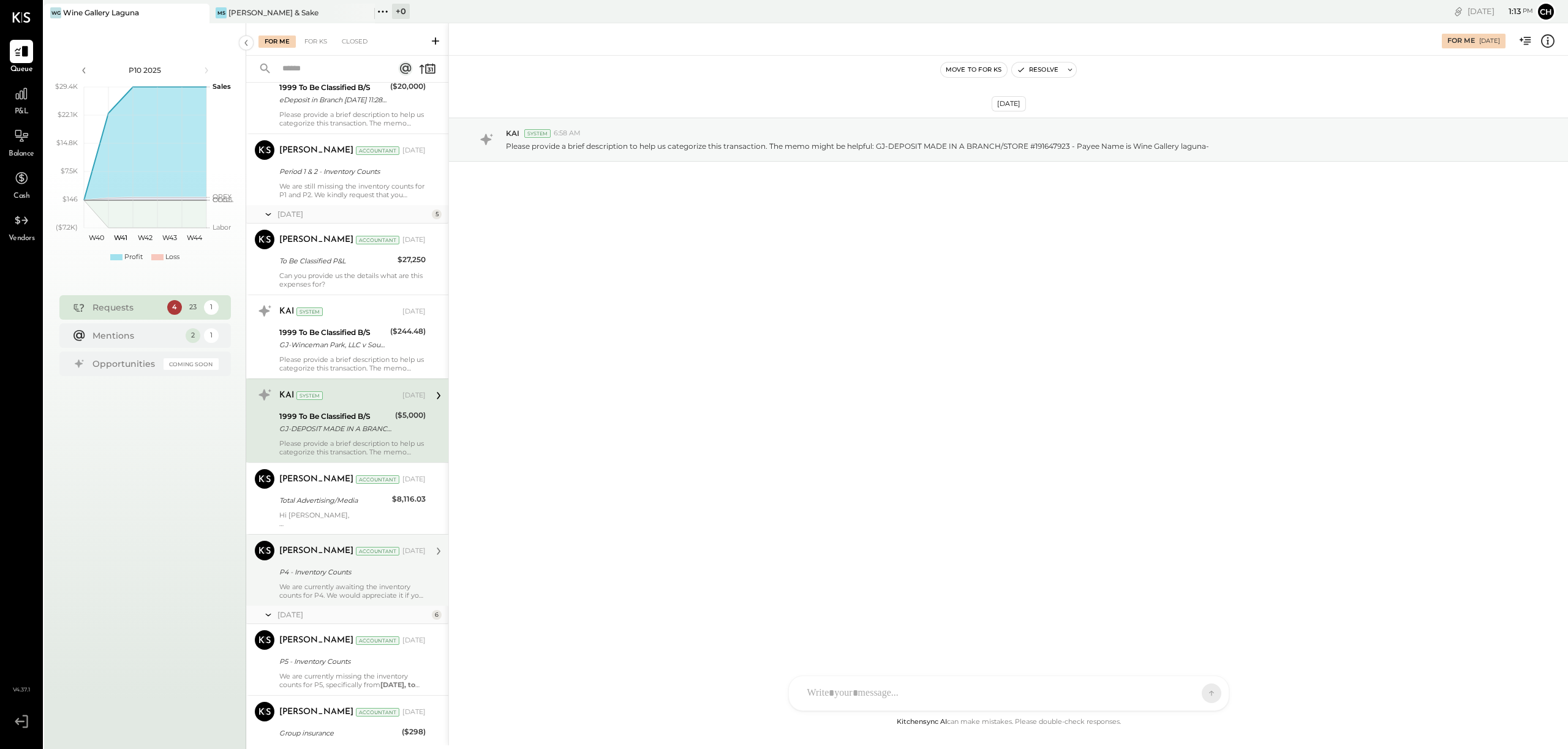
scroll to position [438, 0]
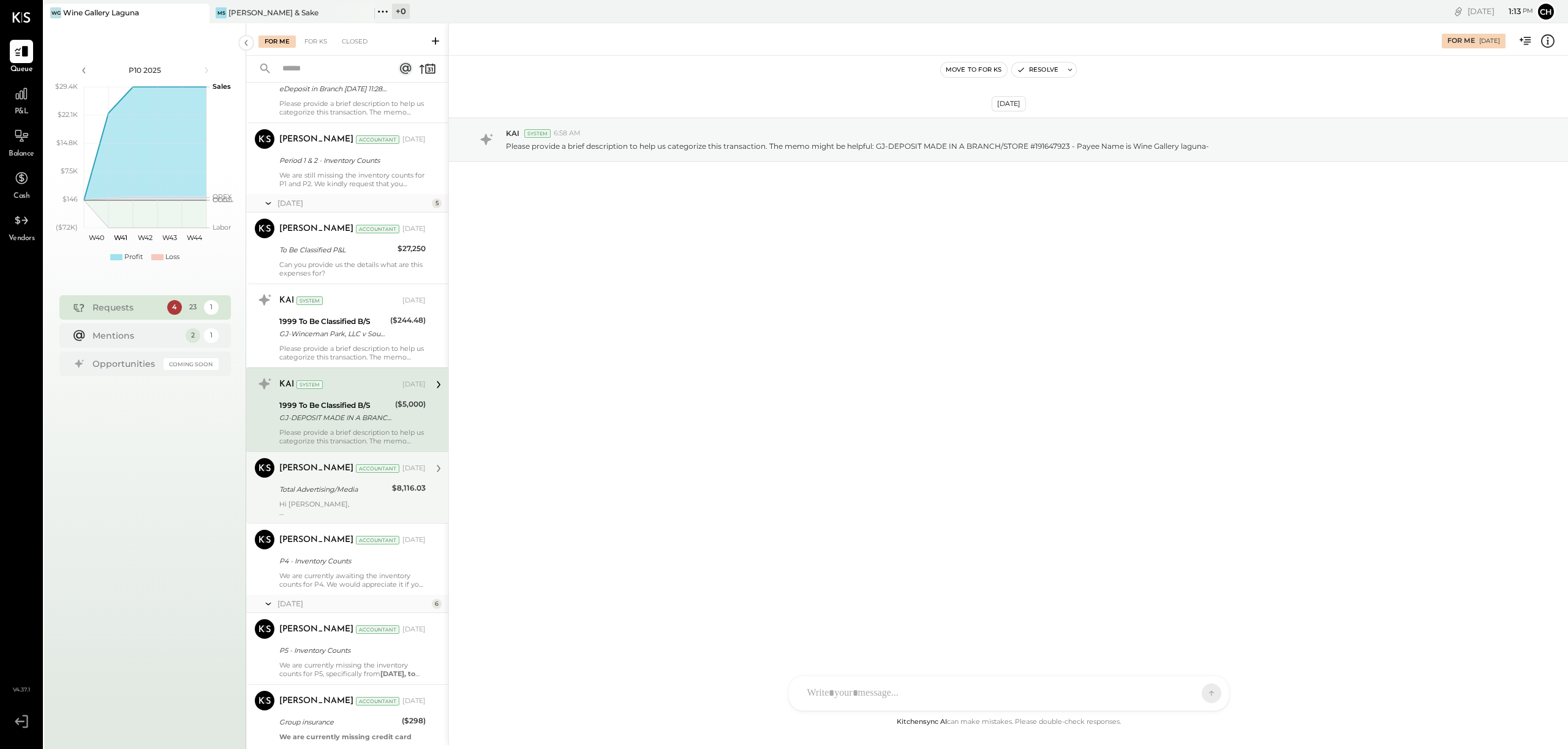
click at [361, 495] on div "Total Advertising/Media" at bounding box center [334, 489] width 109 height 12
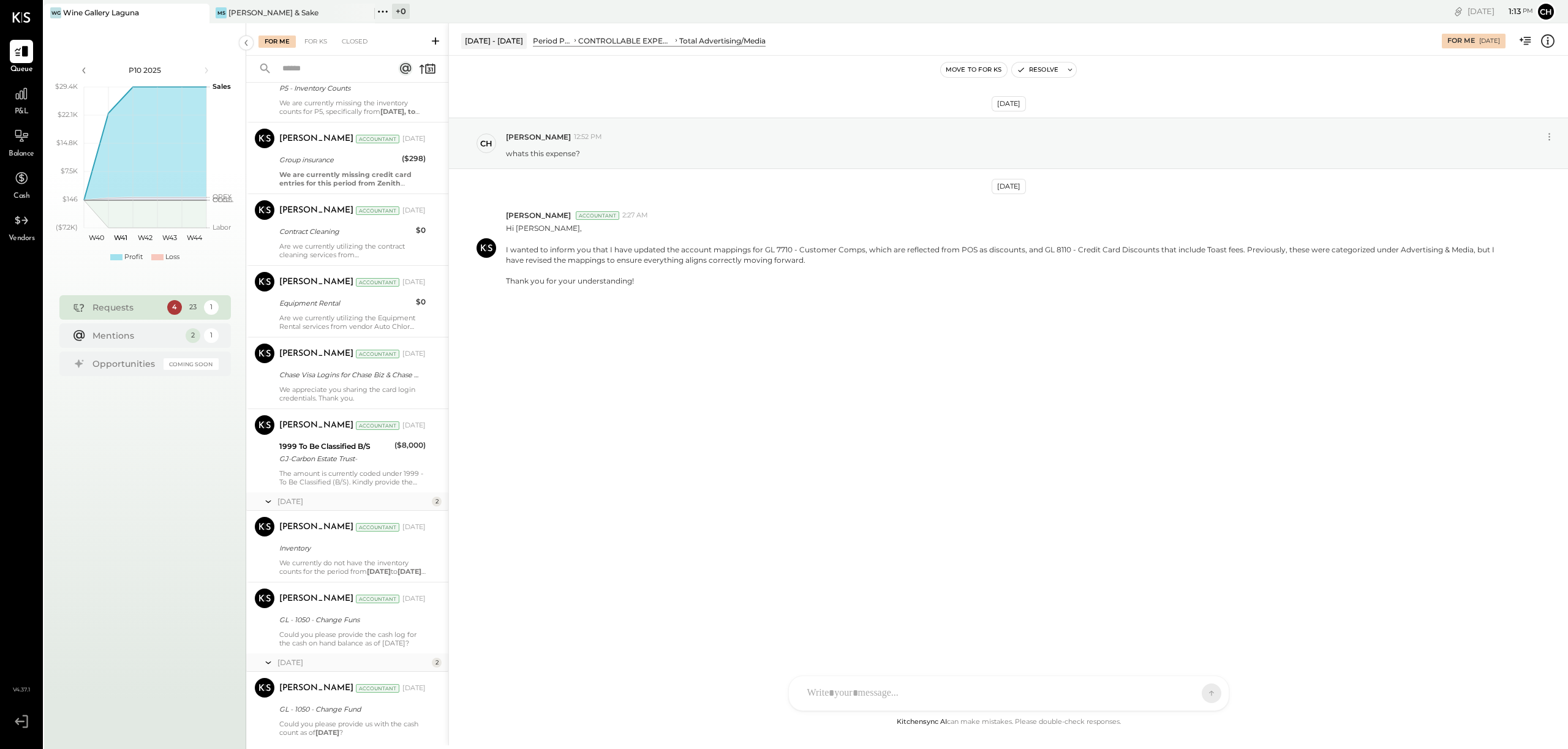
scroll to position [1289, 0]
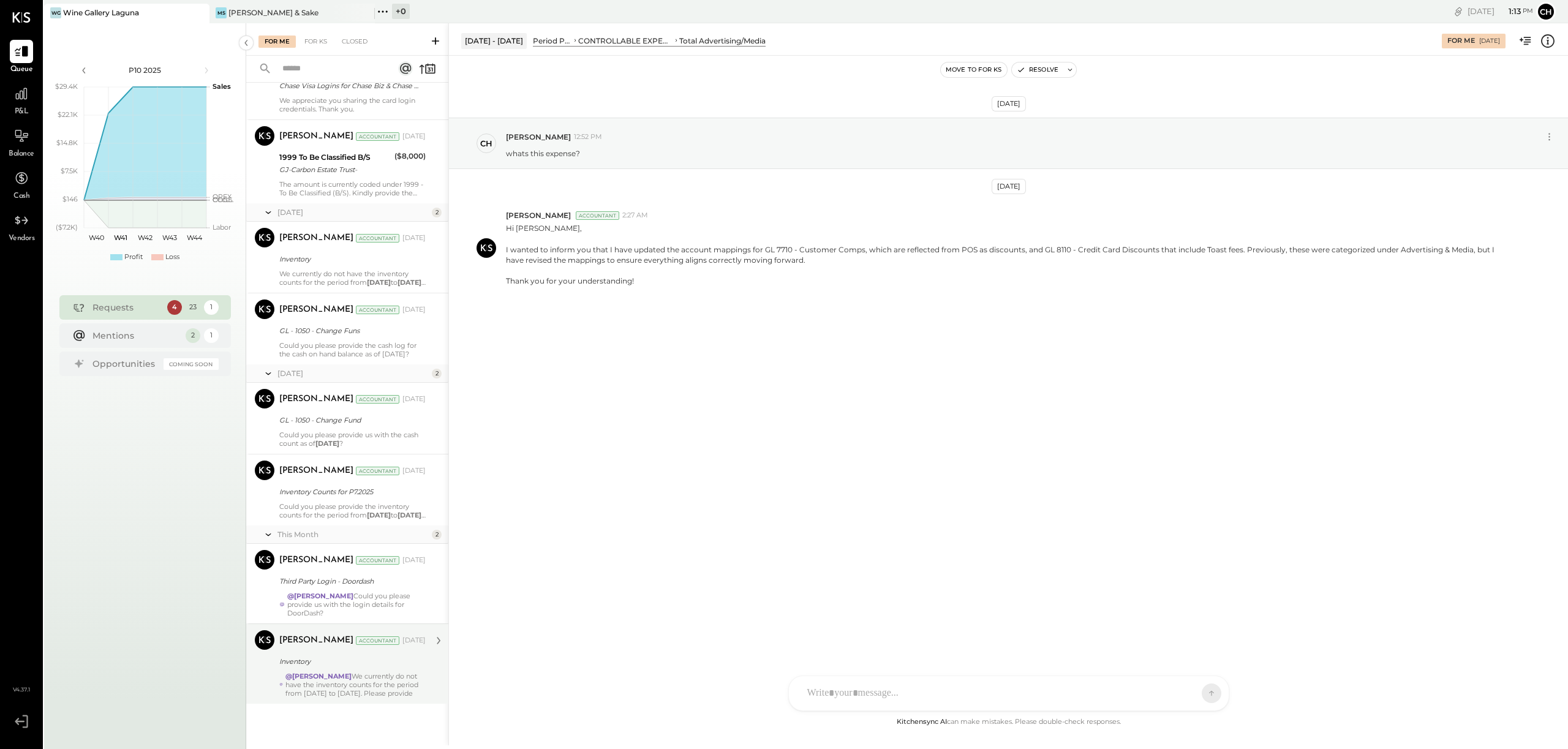
click at [384, 672] on div "@[PERSON_NAME] We currently do not have the inventory counts for the period fro…" at bounding box center [355, 684] width 140 height 25
